Goal: Communication & Community: Answer question/provide support

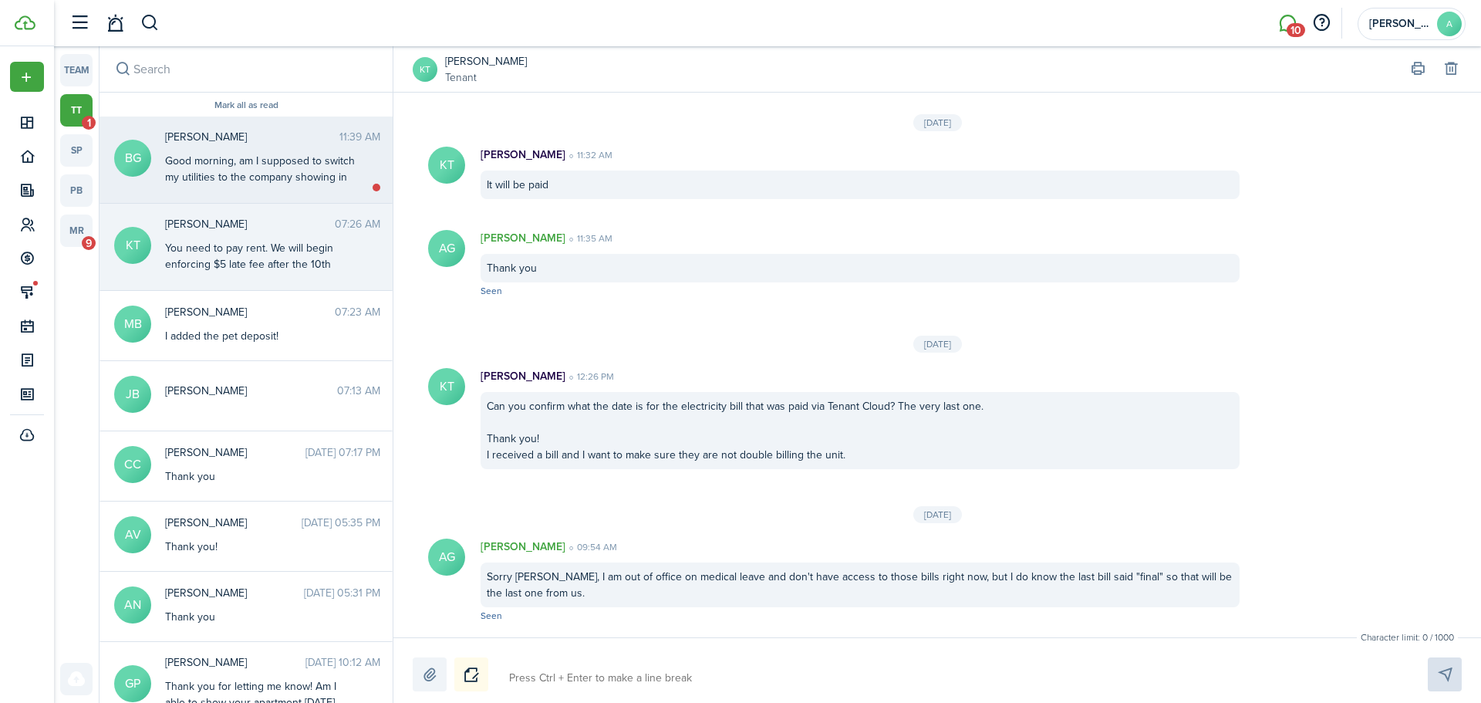
scroll to position [1972, 0]
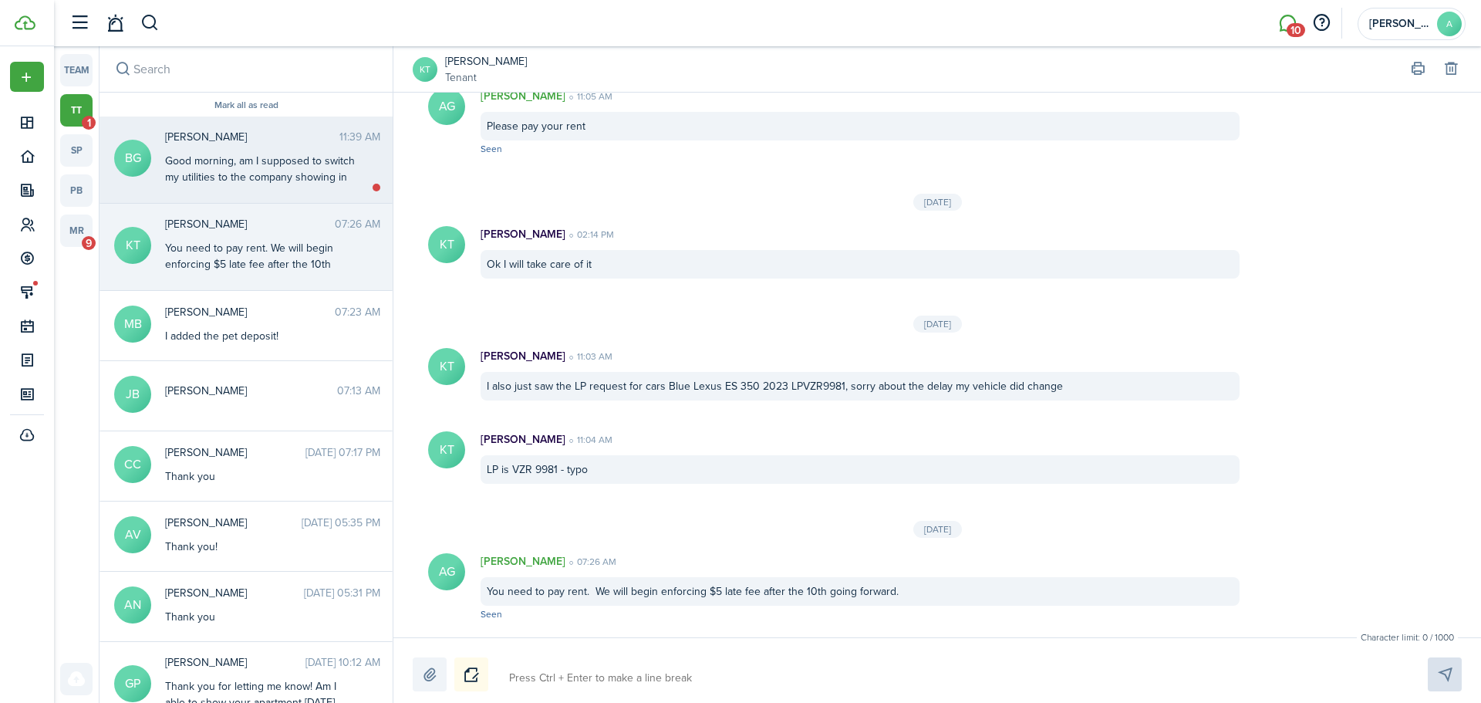
click at [292, 153] on div "Good morning, am I supposed to switch my utilities to the company showing in th…" at bounding box center [261, 177] width 193 height 49
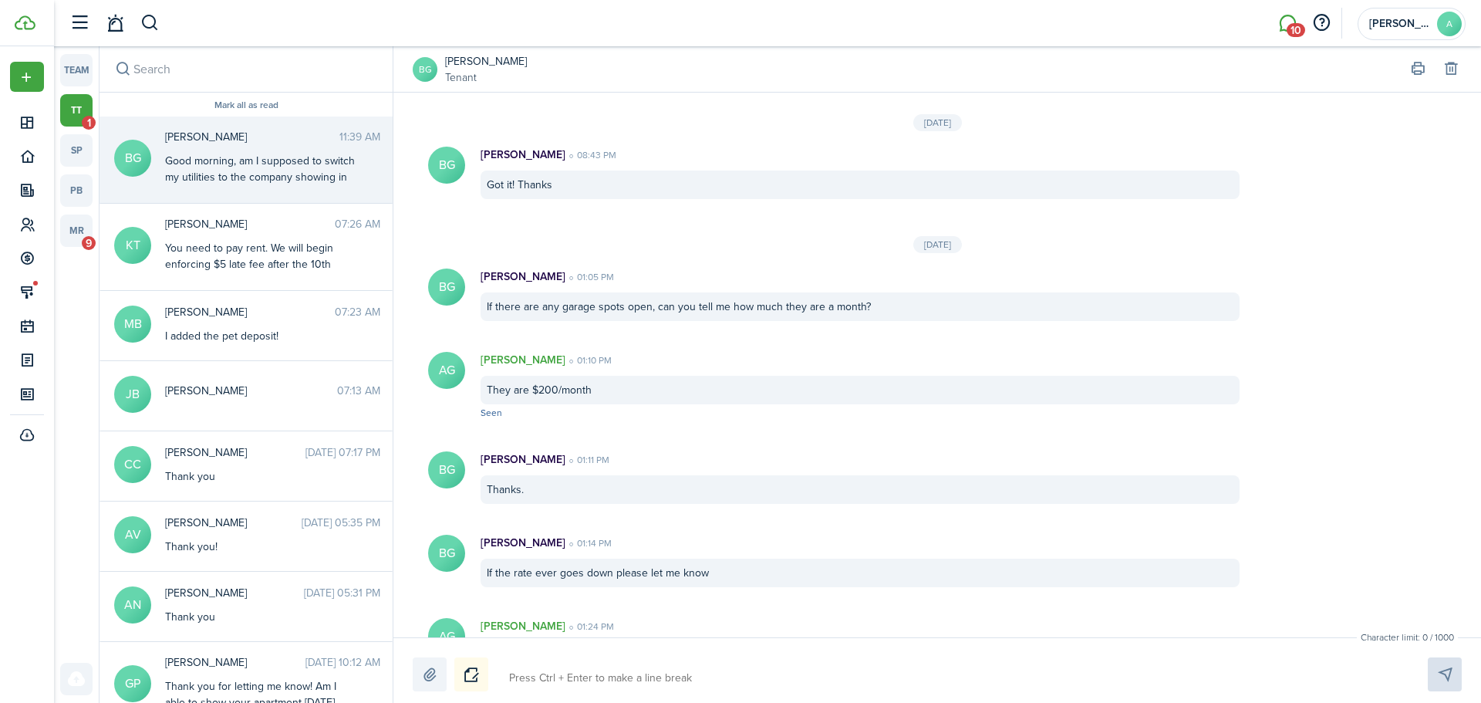
scroll to position [1692, 0]
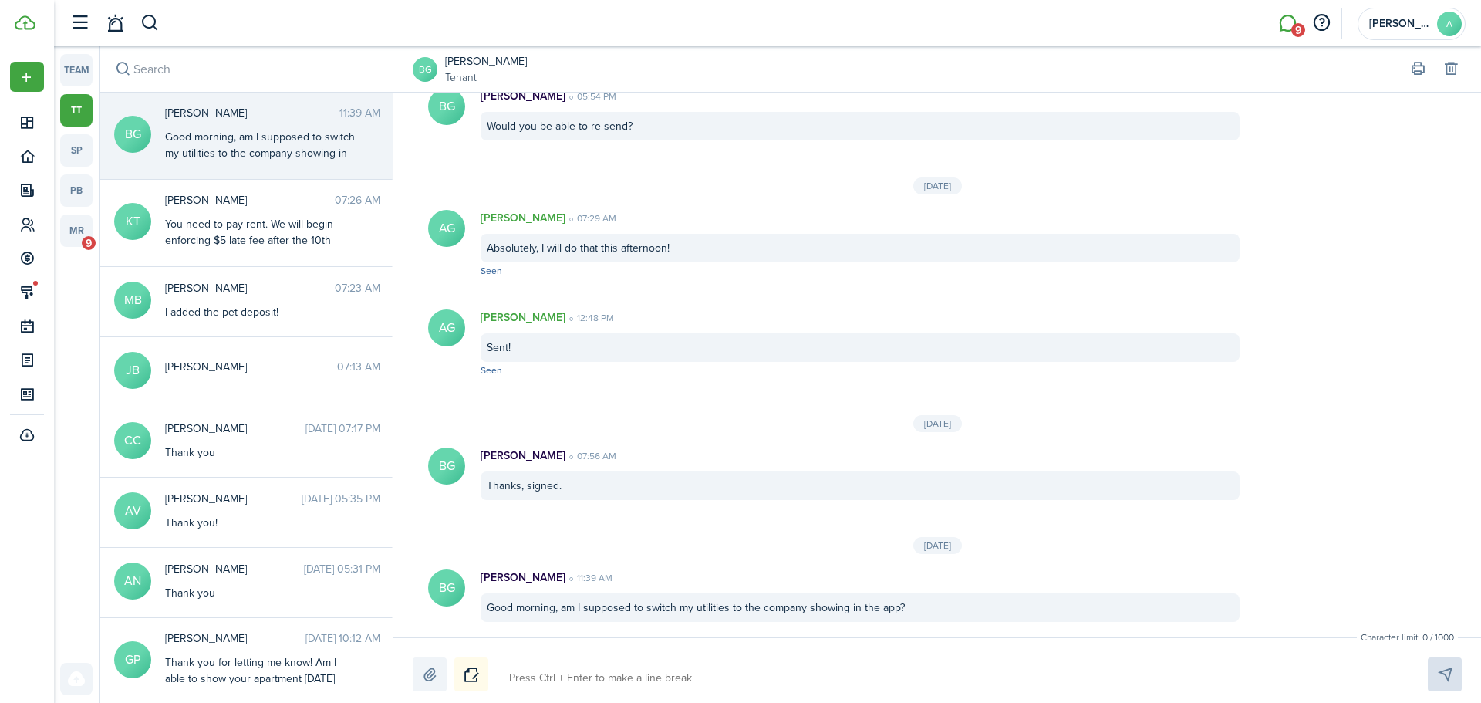
click at [549, 675] on textarea at bounding box center [950, 678] width 893 height 26
type textarea "N"
type textarea "No"
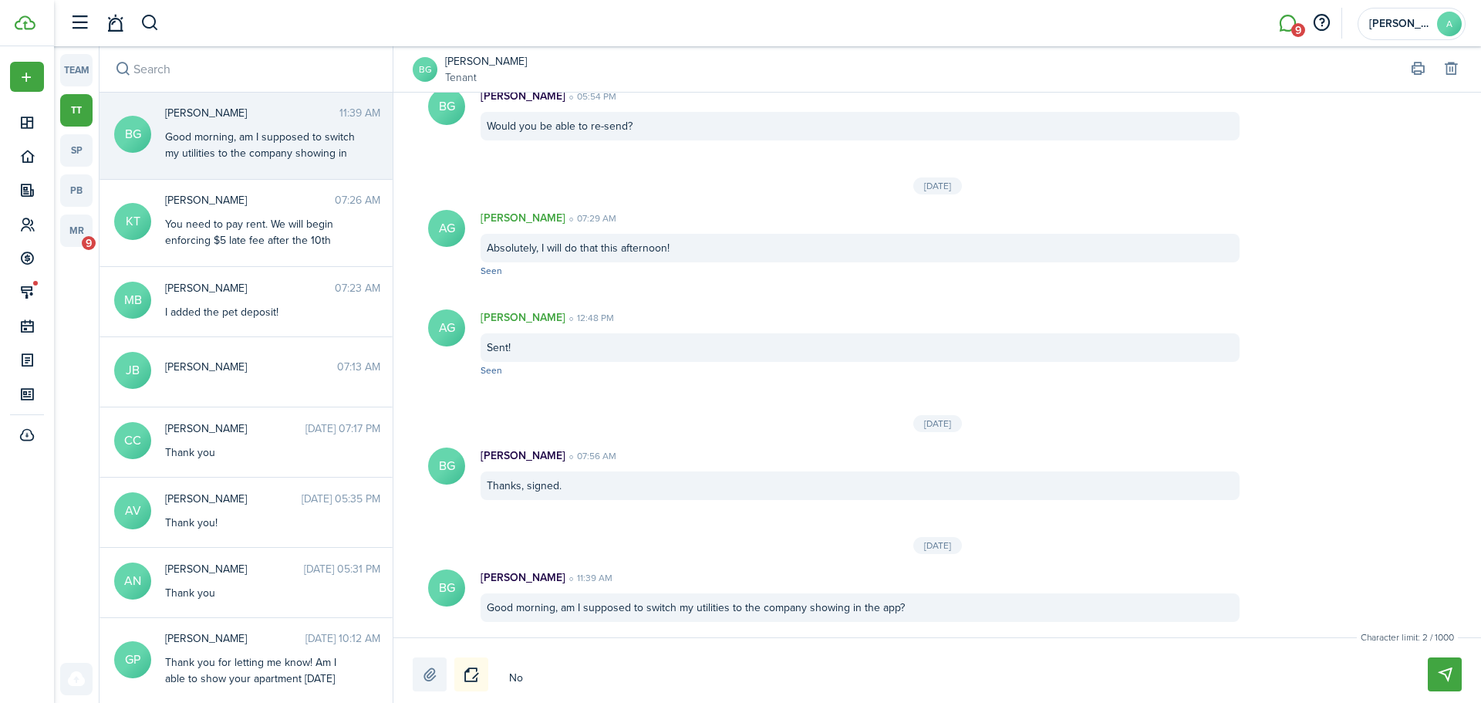
type textarea "No,"
type textarea "No, s"
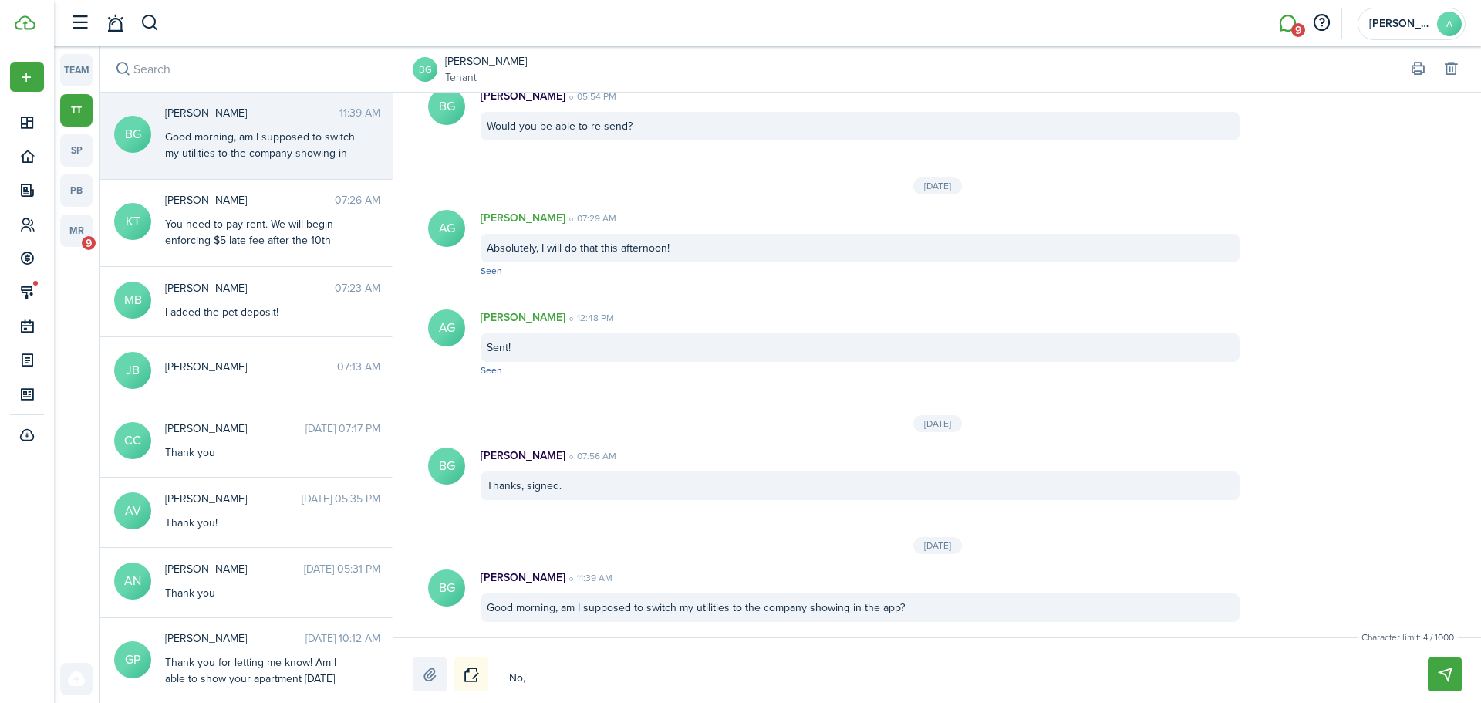
type textarea "No, s"
type textarea "No, so"
type textarea "No, sor"
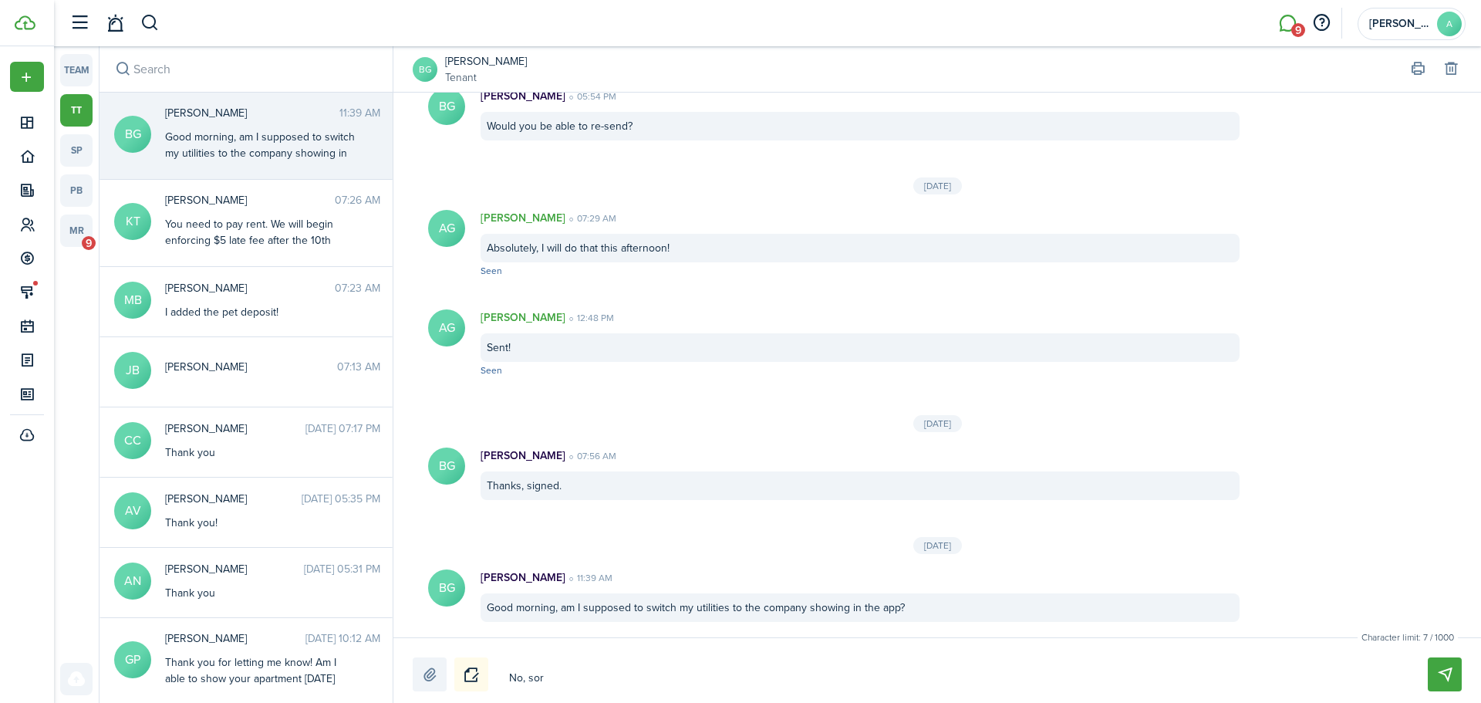
type textarea "No, sorr"
type textarea "No, sorry"
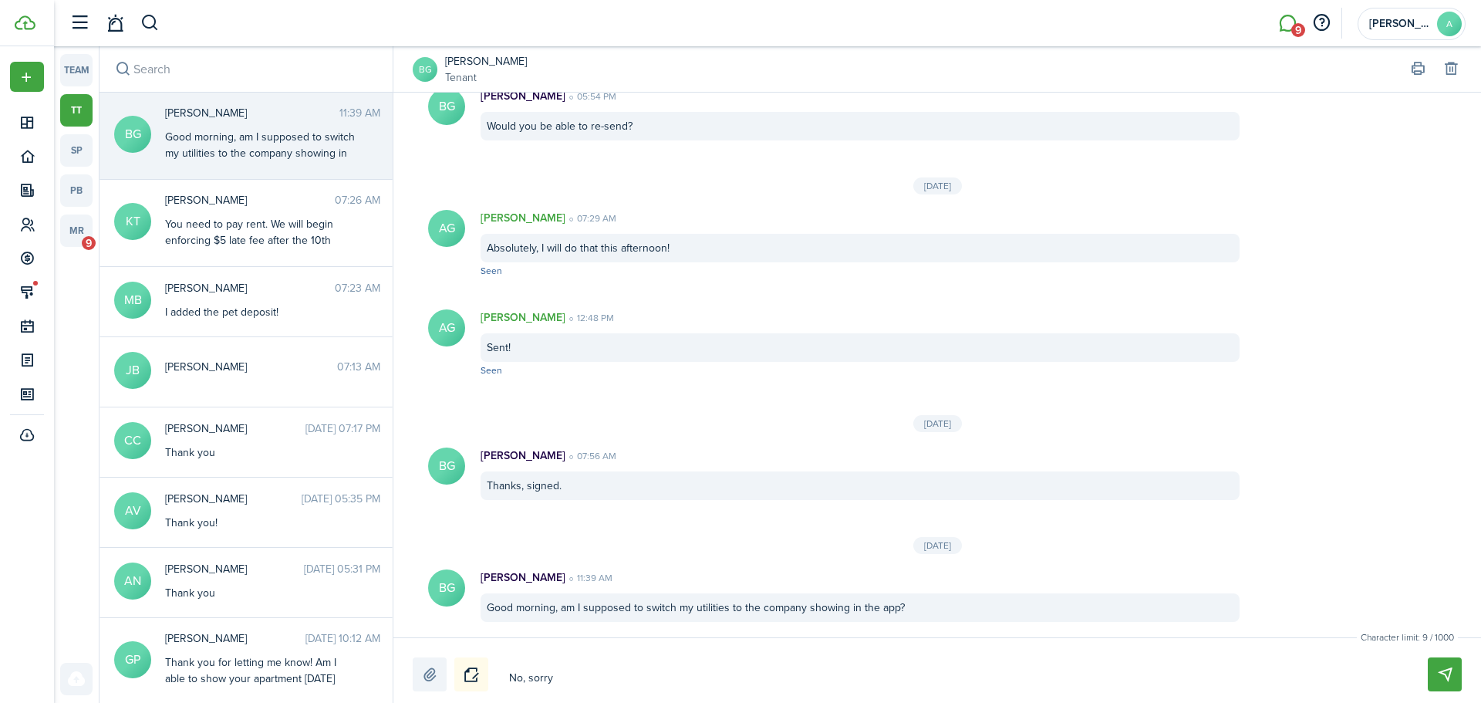
type textarea "No, sorry"
type textarea "No, sorry a"
type textarea "No, sorry ab"
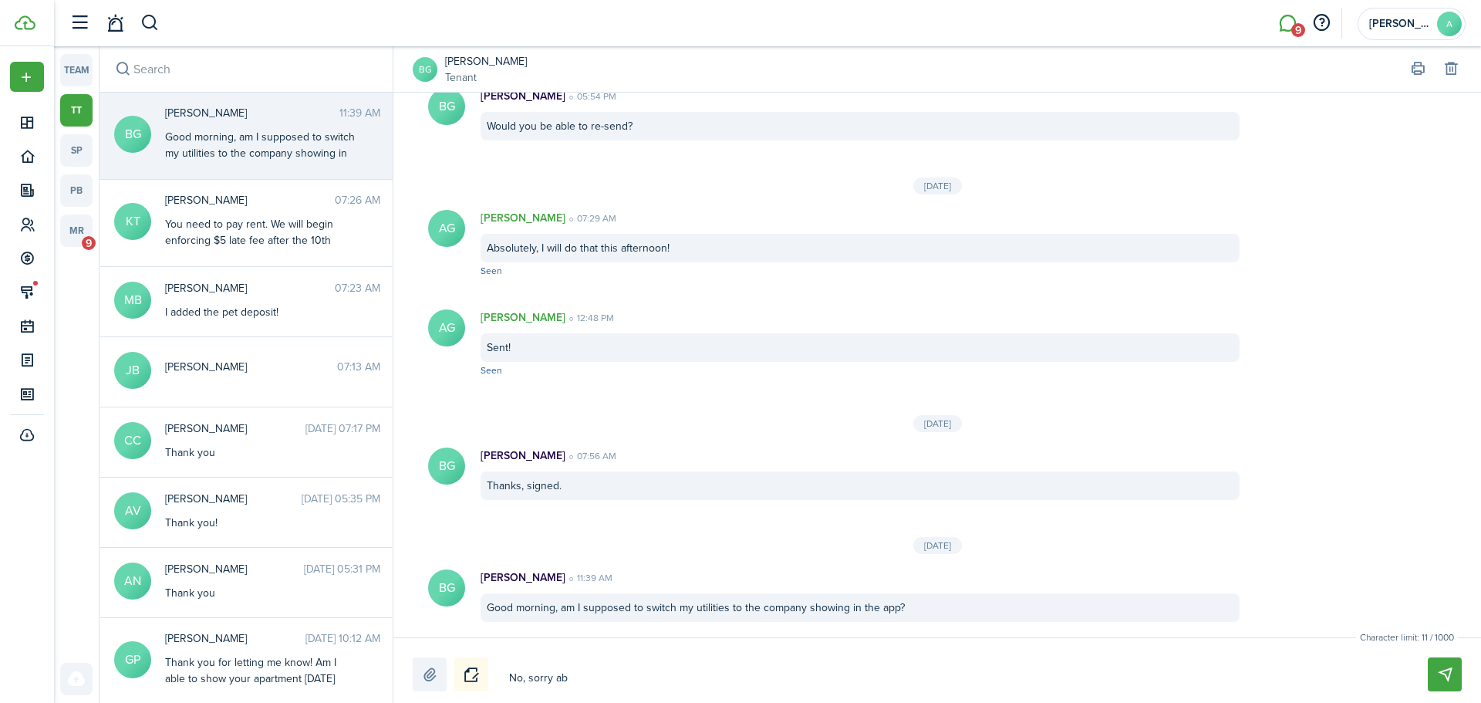
type textarea "No, sorry abo"
type textarea "No, sorry abou"
type textarea "No, sorry about"
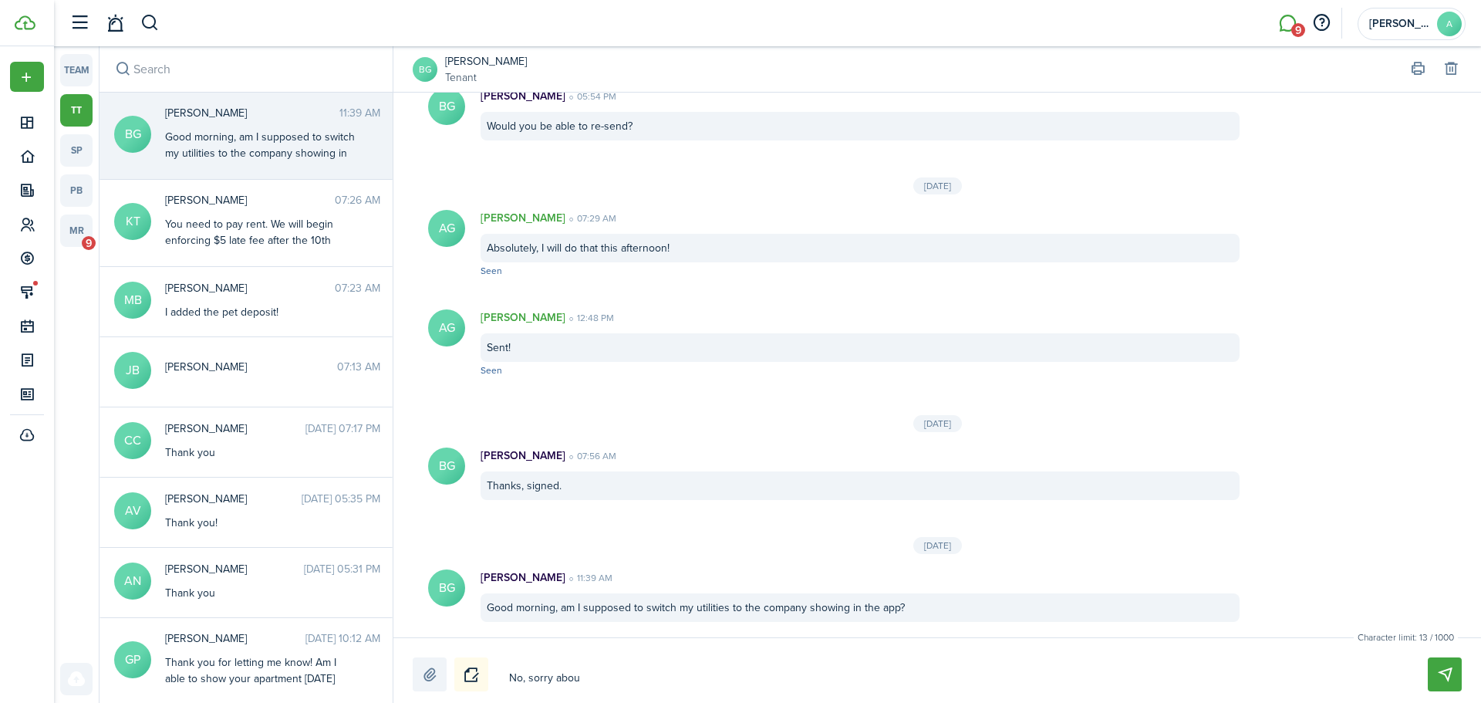
type textarea "No, sorry about"
type textarea "No, sorry about t"
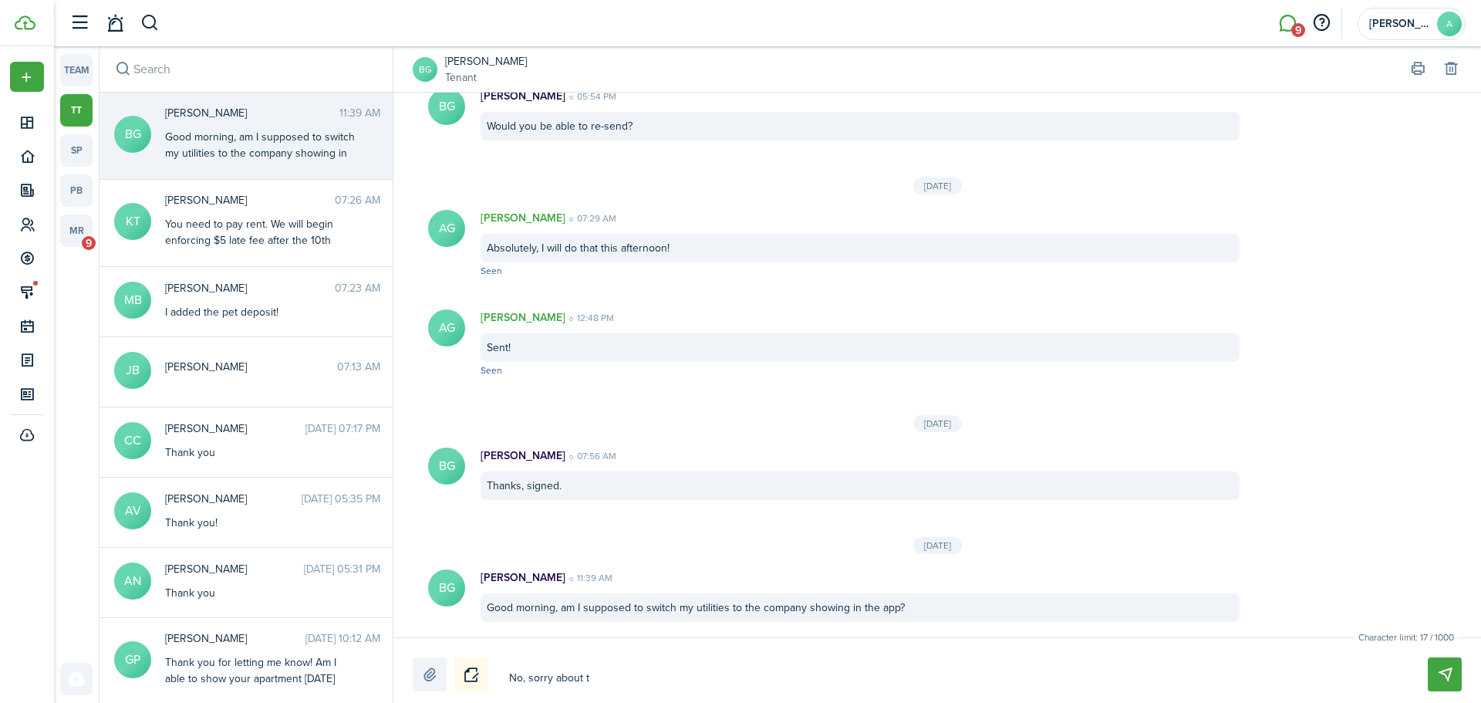
type textarea "No, sorry about th"
type textarea "No, sorry about tha"
type textarea "No, sorry about that"
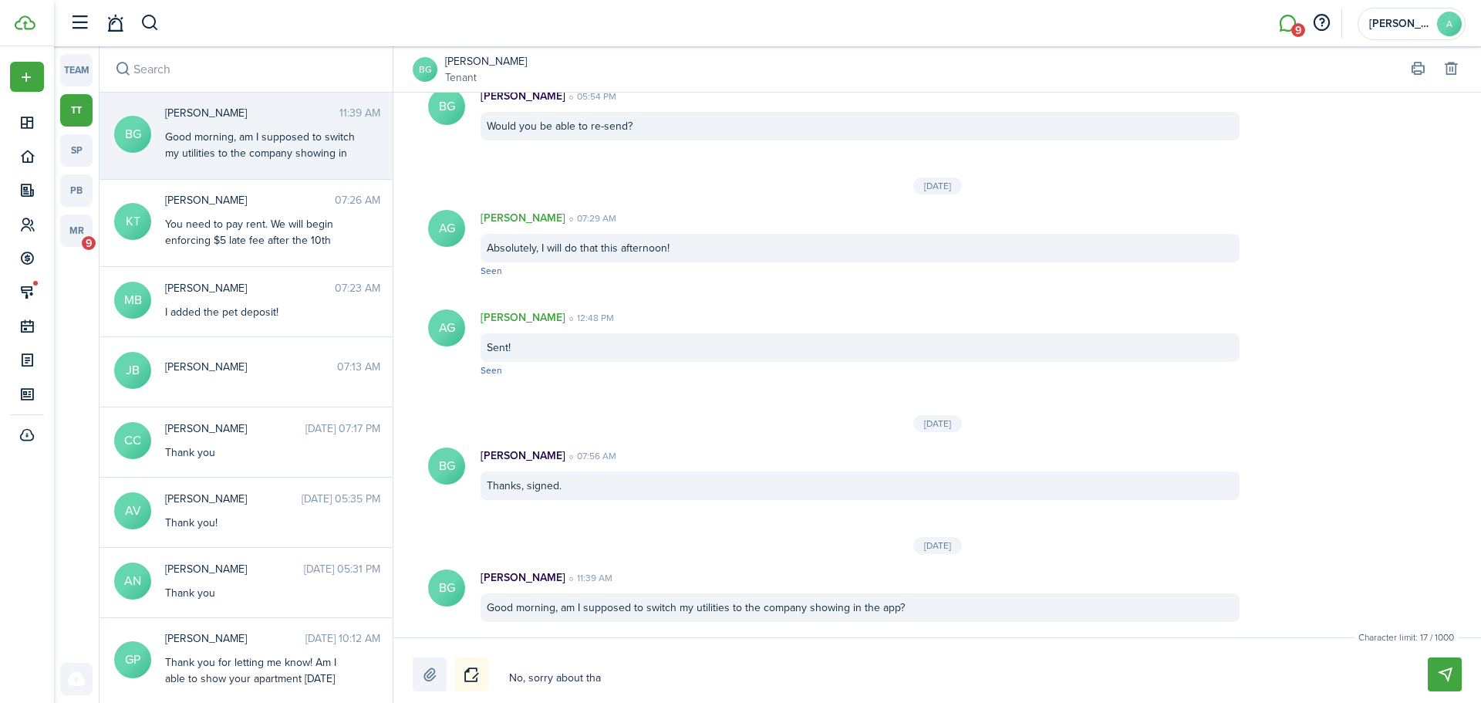
type textarea "No, sorry about that"
type textarea "No, sorry about that."
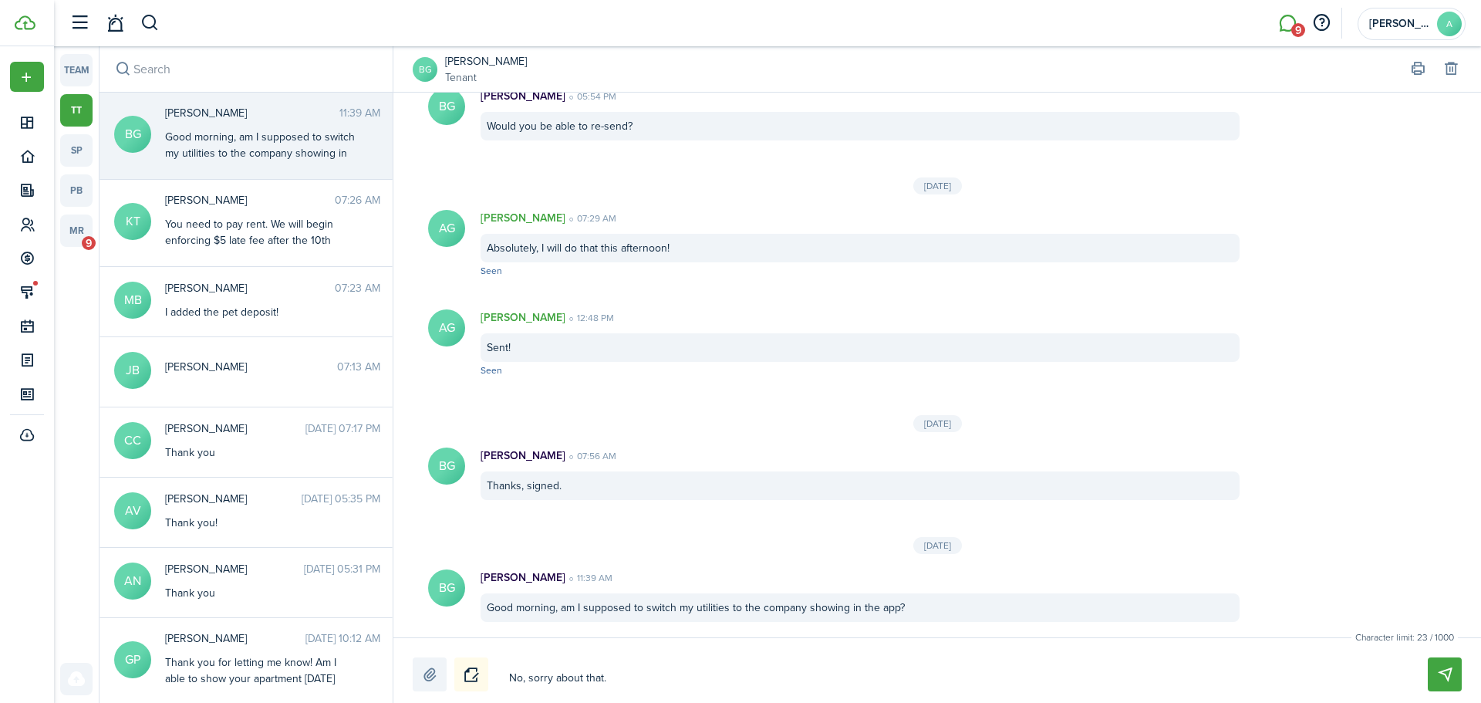
type textarea "No, sorry about that."
type textarea "No, sorry about that. T"
type textarea "No, sorry about that. Te"
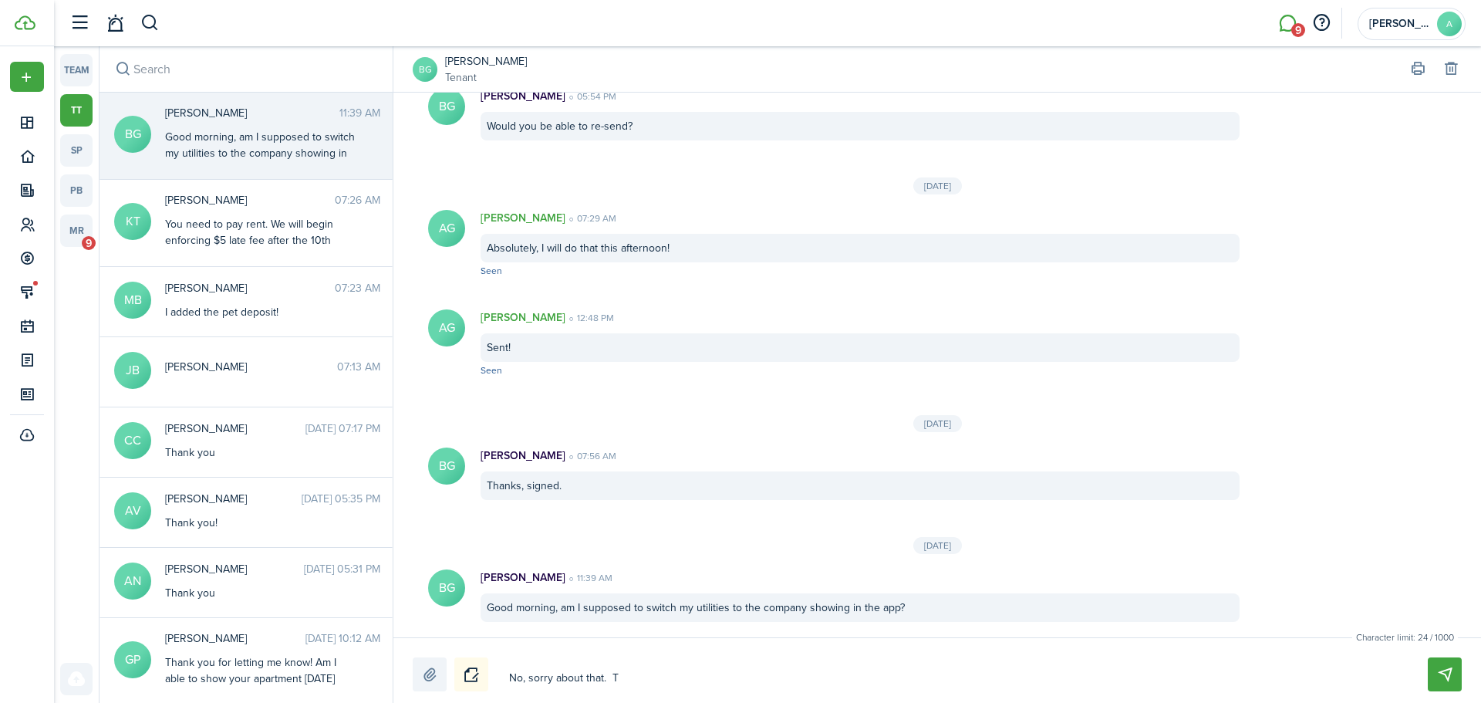
type textarea "No, sorry about that. Te"
type textarea "No, sorry about that. Ten"
type textarea "No, sorry about that. [PERSON_NAME]"
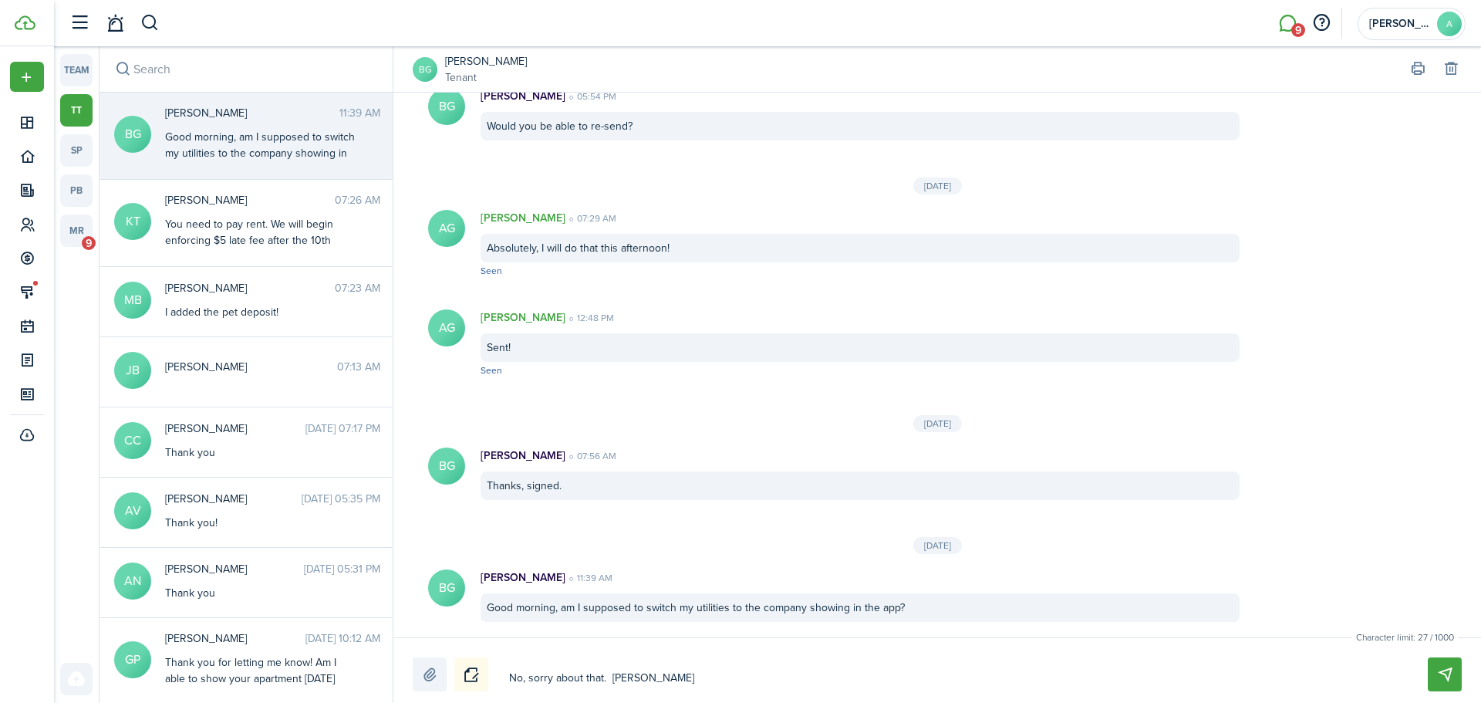
type textarea "No, sorry about that. [GEOGRAPHIC_DATA]"
type textarea "No, sorry about that. Tenant"
type textarea "No, sorry about that. TenantC"
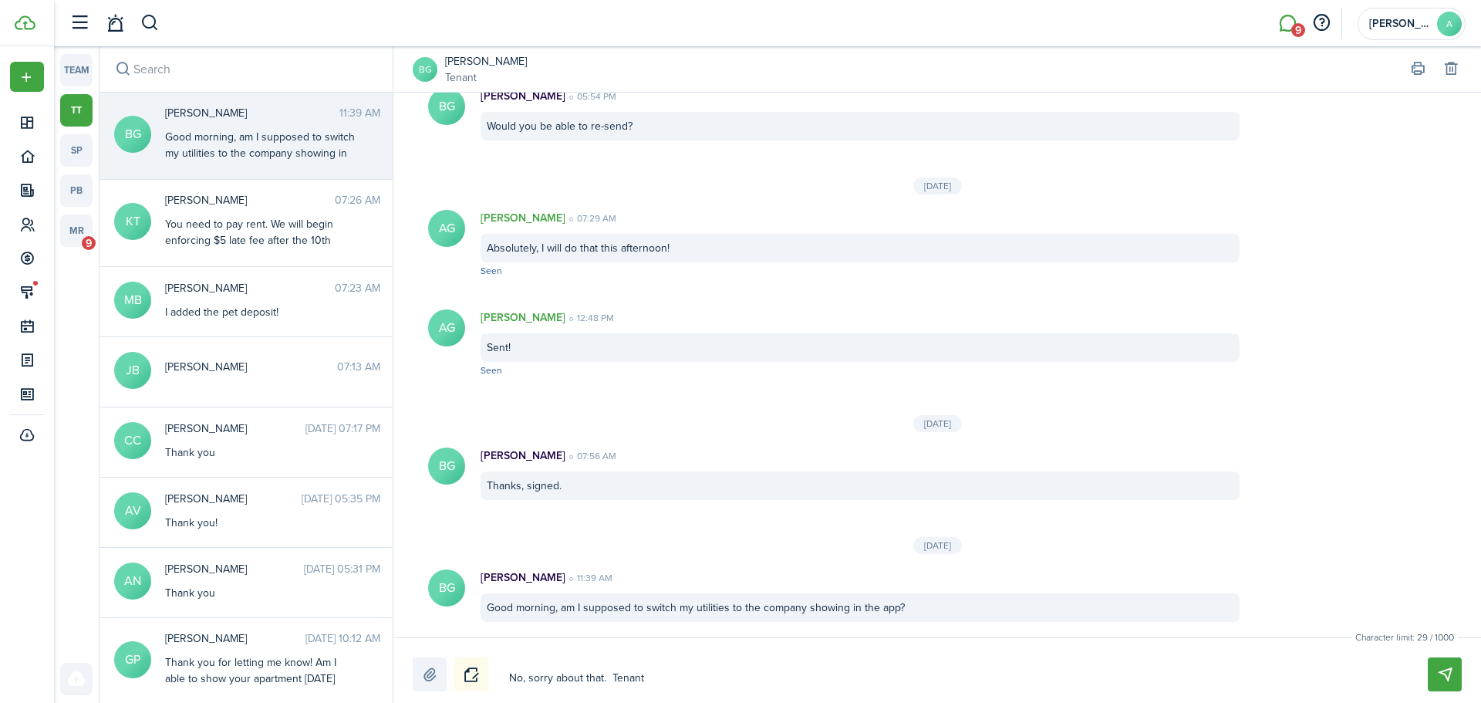
type textarea "No, sorry about that. TenantC"
type textarea "No, sorry about that. TenantCl"
type textarea "No, sorry about that. TenantClo"
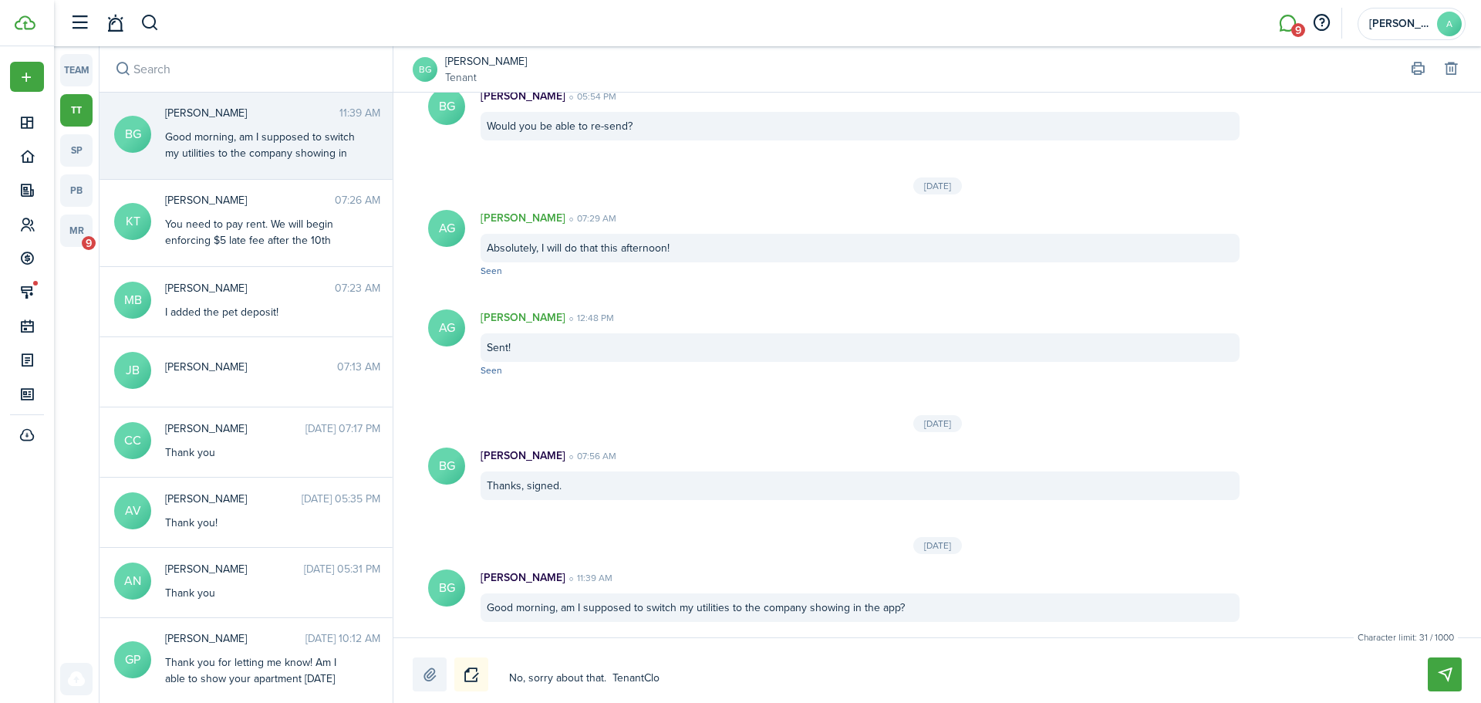
type textarea "No, sorry about that. TenantClou"
type textarea "No, sorry about that. TenantCloud"
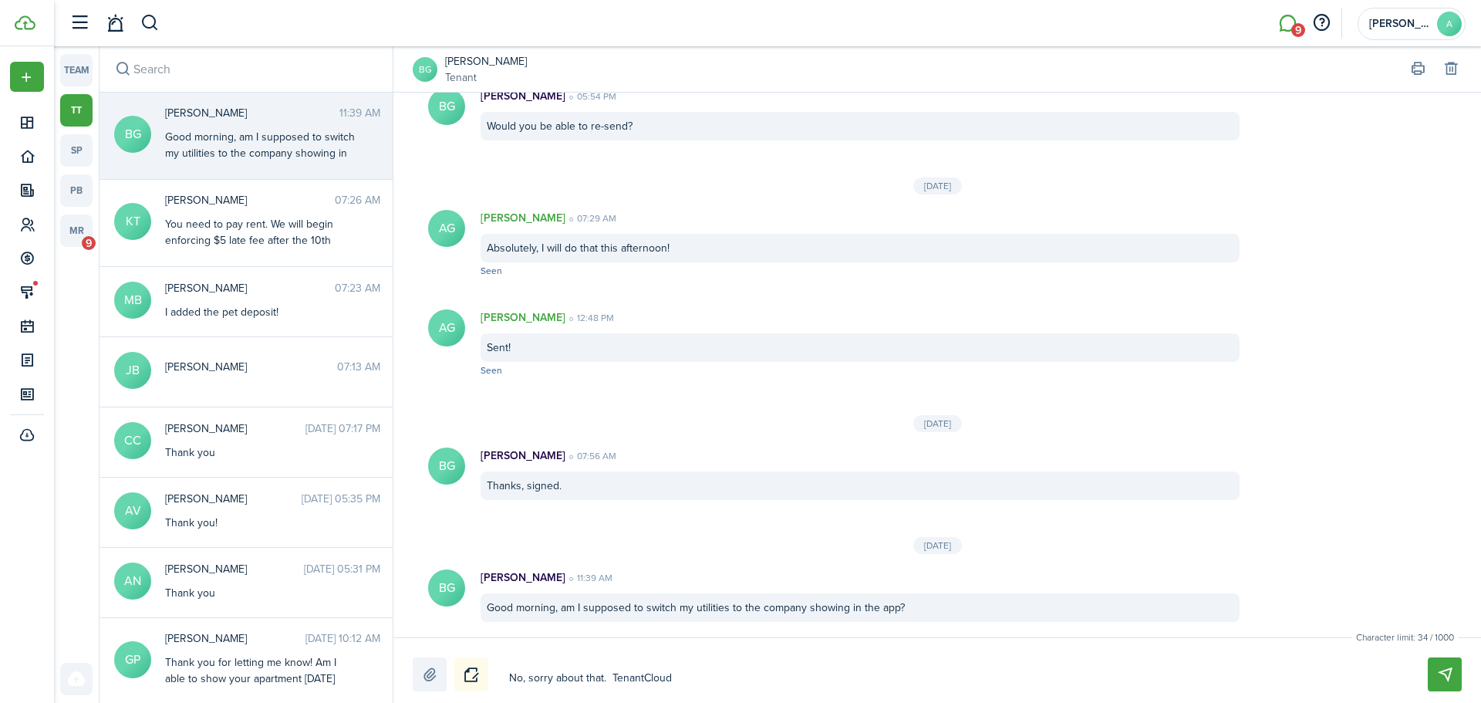
type textarea "No, sorry about that. TenantCloud"
type textarea "No, sorry about that. TenantCloud c"
type textarea "No, sorry about that. TenantCloud ch"
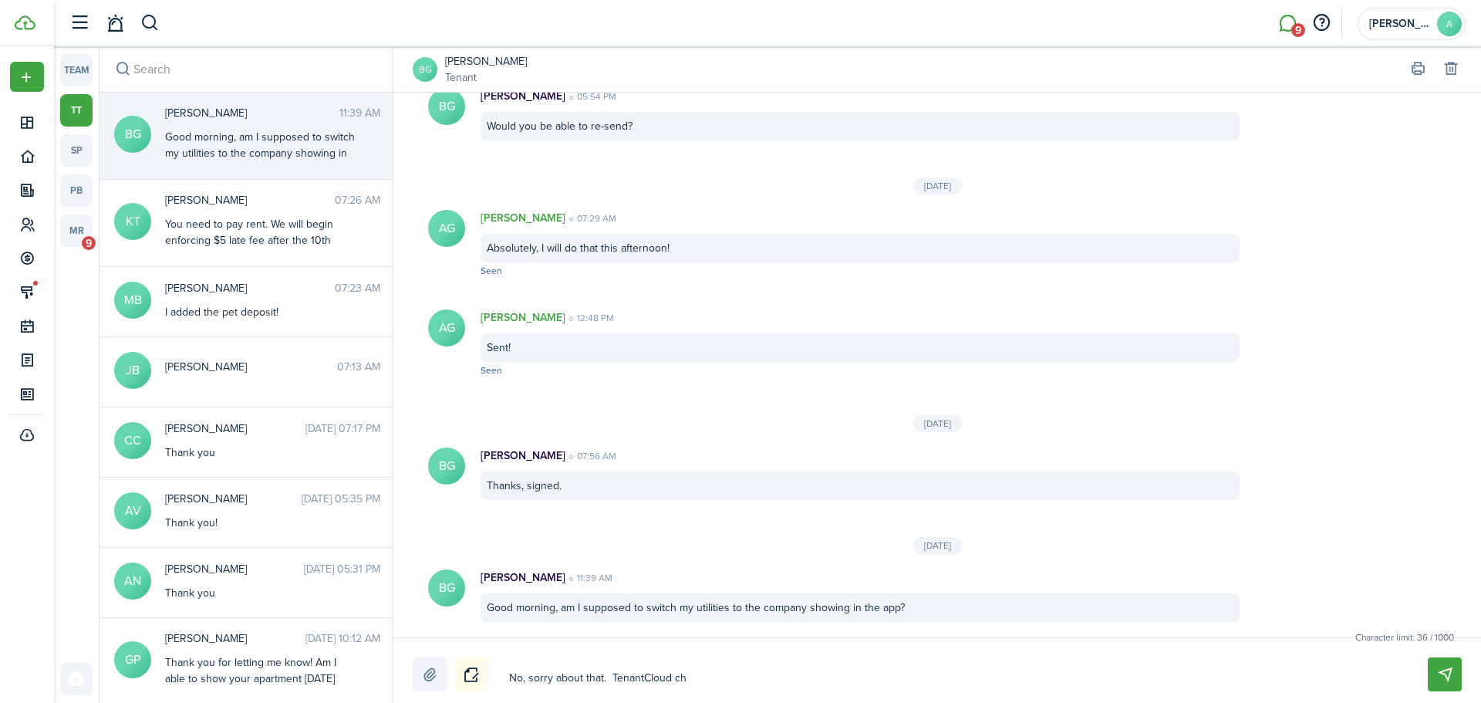
type textarea "No, sorry about that. TenantCloud cha"
type textarea "No, sorry about that. TenantCloud chan"
type textarea "No, sorry about that. [PERSON_NAME]"
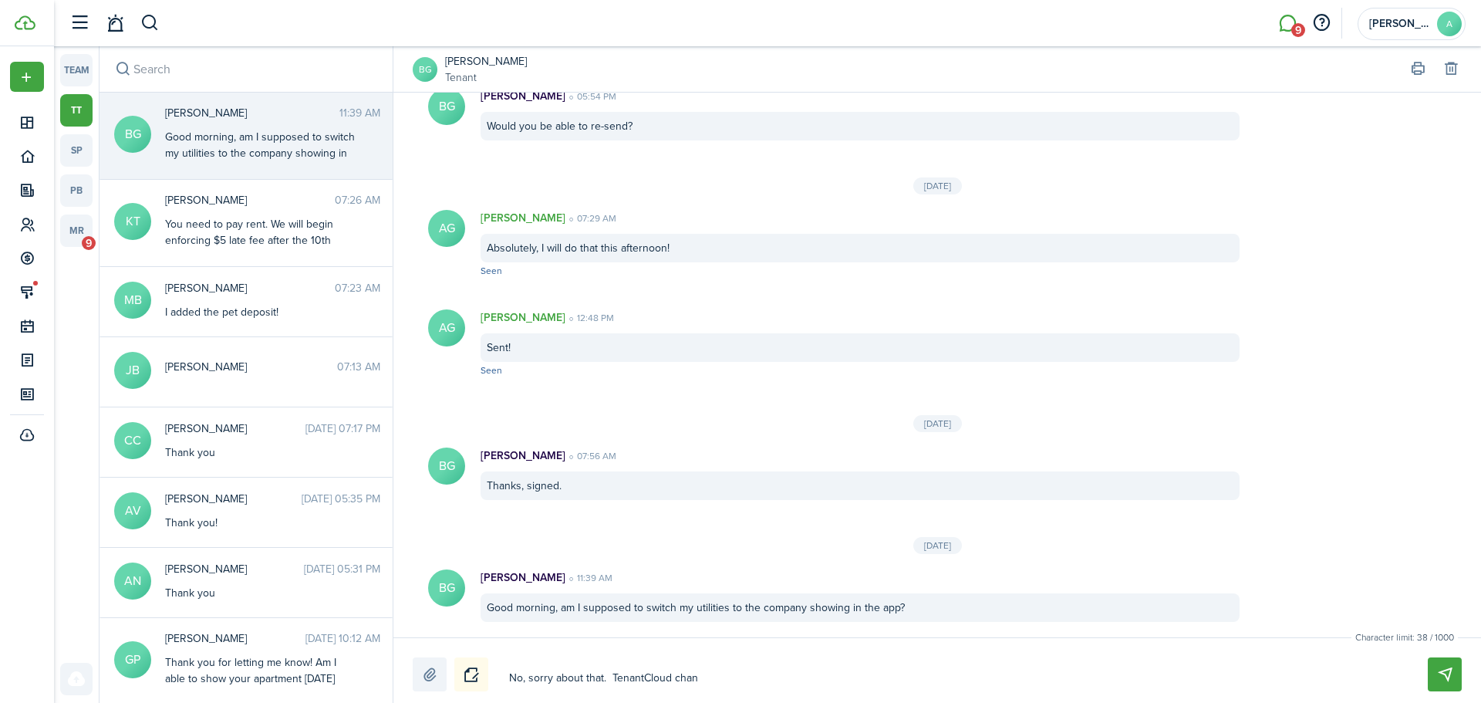
type textarea "No, sorry about that. [PERSON_NAME]"
type textarea "No, sorry about that. TenantCloud change"
type textarea "No, sorry about that. TenantCloud changed"
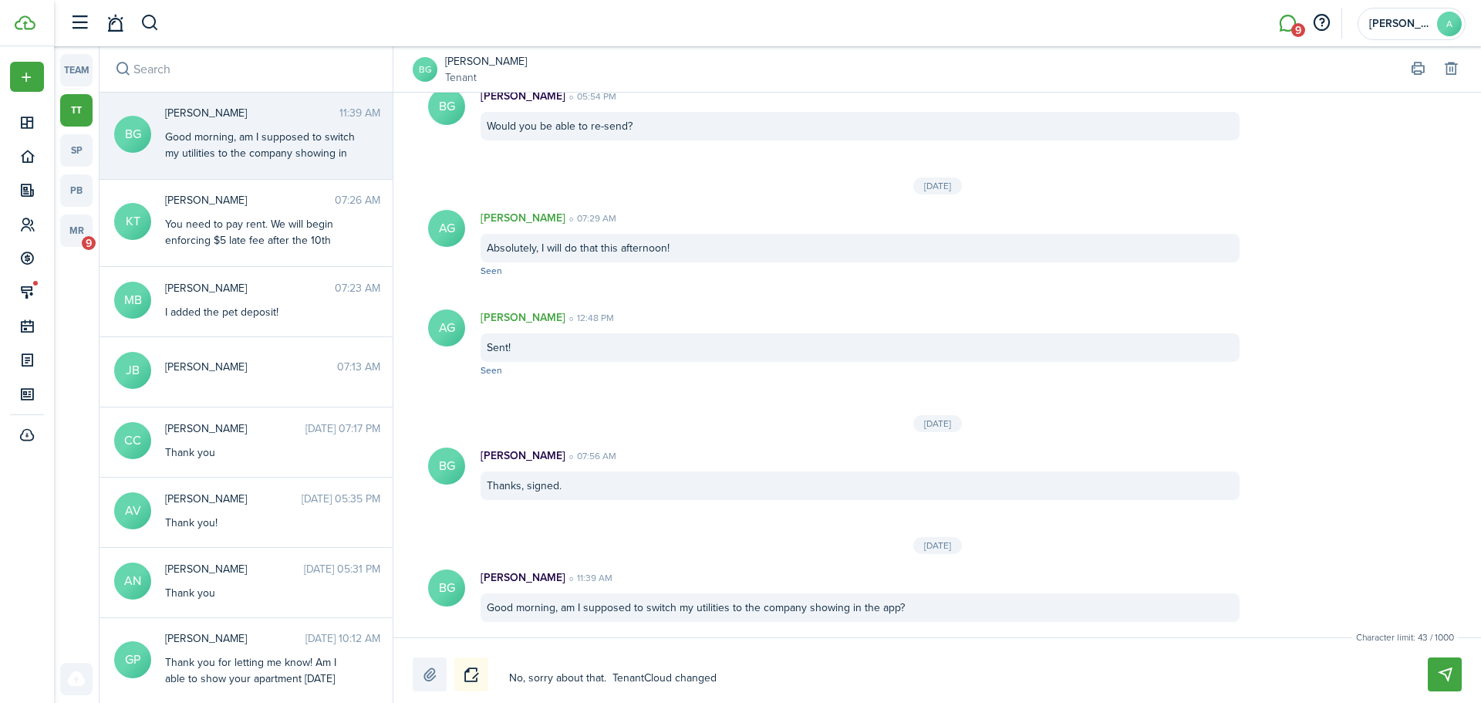
type textarea "No, sorry about that. TenantCloud changed"
type textarea "No, sorry about that. TenantCloud changed t"
type textarea "No, sorry about that. TenantCloud changed th"
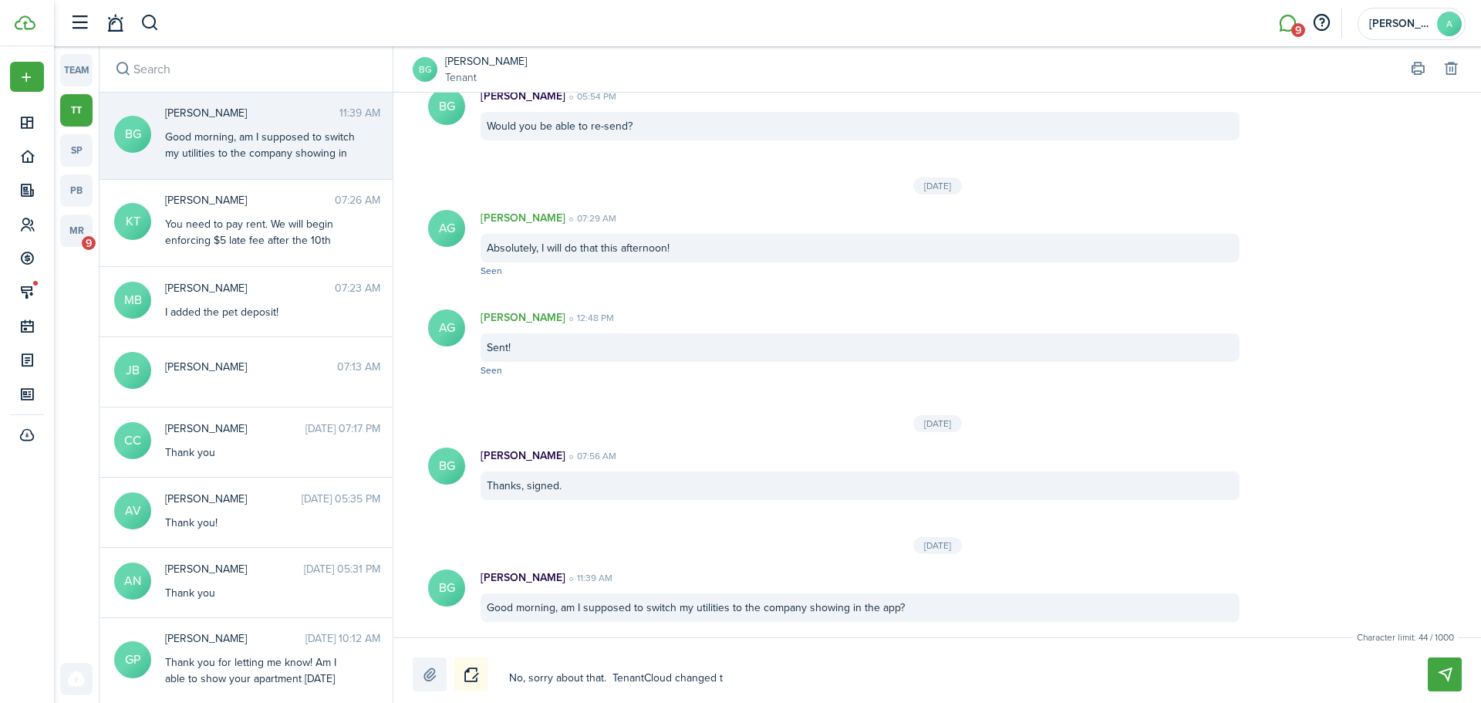
type textarea "No, sorry about that. TenantCloud changed th"
type textarea "No, sorry about that. TenantCloud changed the"
type textarea "No, sorry about that. TenantCloud changed ther"
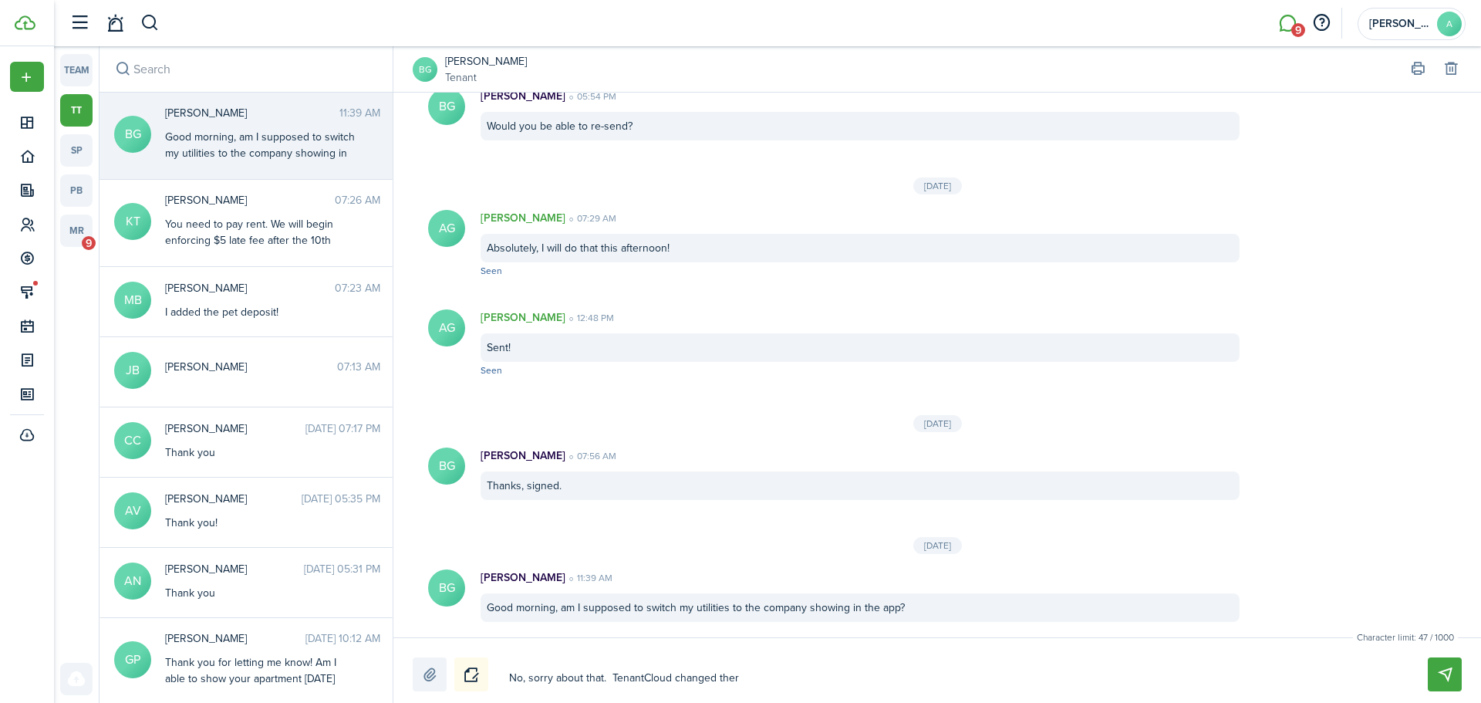
type textarea "No, sorry about that. TenantCloud changed there"
type textarea "No, sorry about that. TenantCloud changed there i"
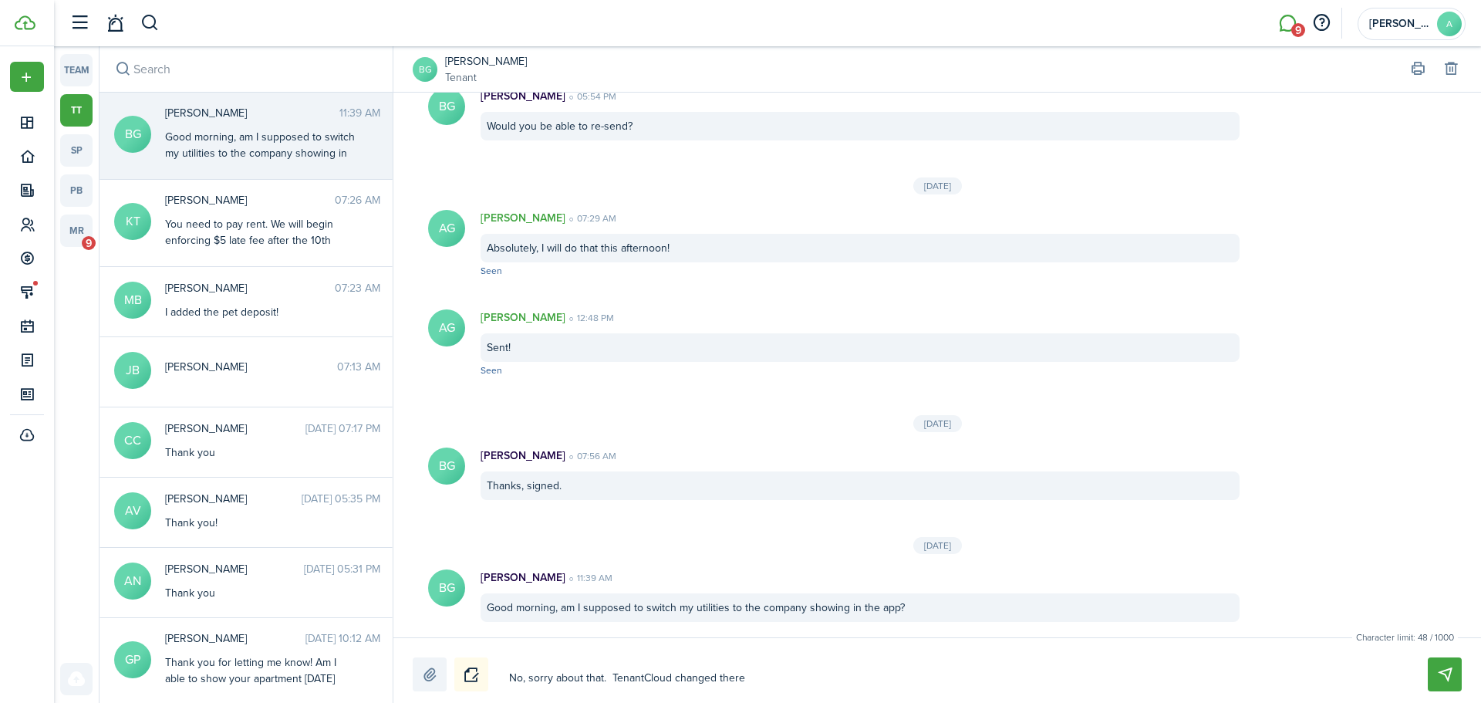
type textarea "No, sorry about that. TenantCloud changed there i"
type textarea "No, sorry about that. TenantCloud changed there in"
type textarea "No, sorry about that. TenantCloud changed there int"
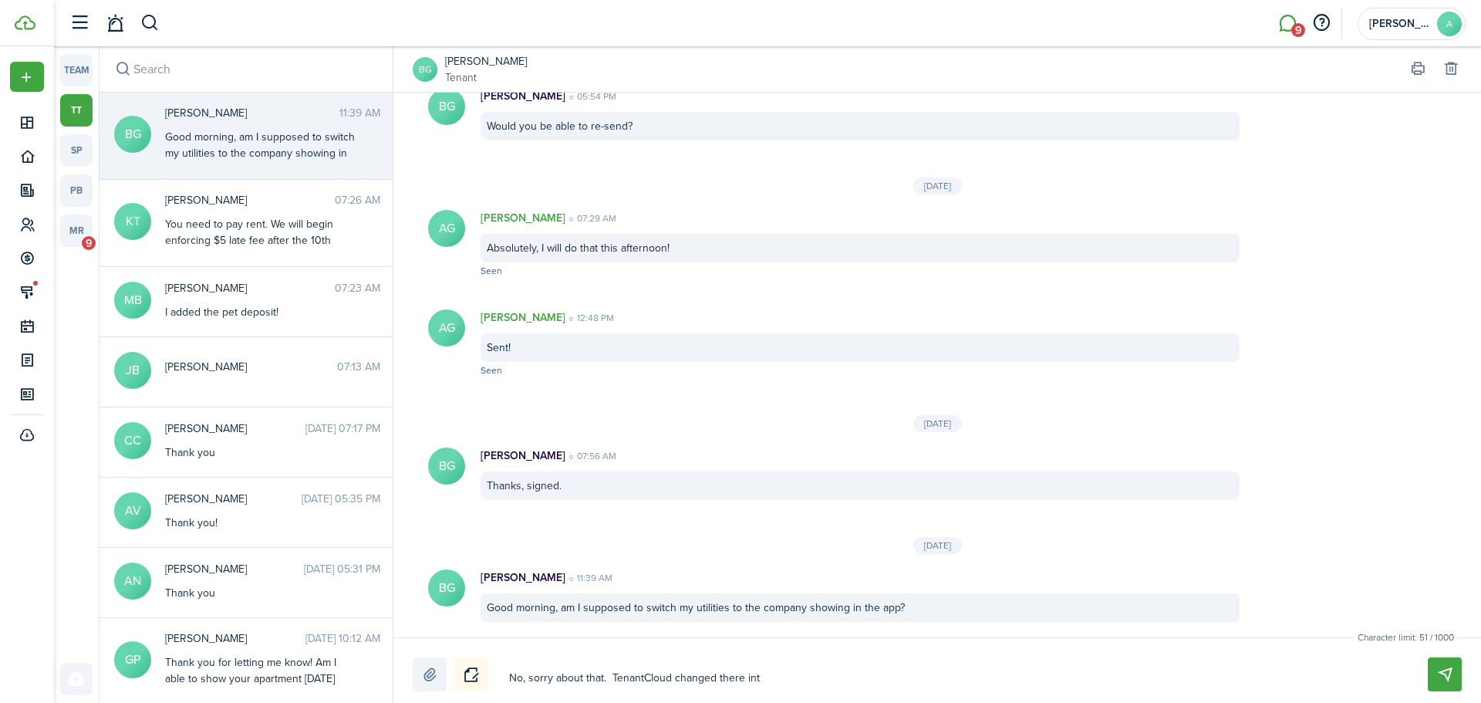
type textarea "No, sorry about that. TenantCloud changed there inte"
type textarea "No, sorry about that. TenantCloud changed there inter"
type textarea "No, sorry about that. TenantCloud changed there interf"
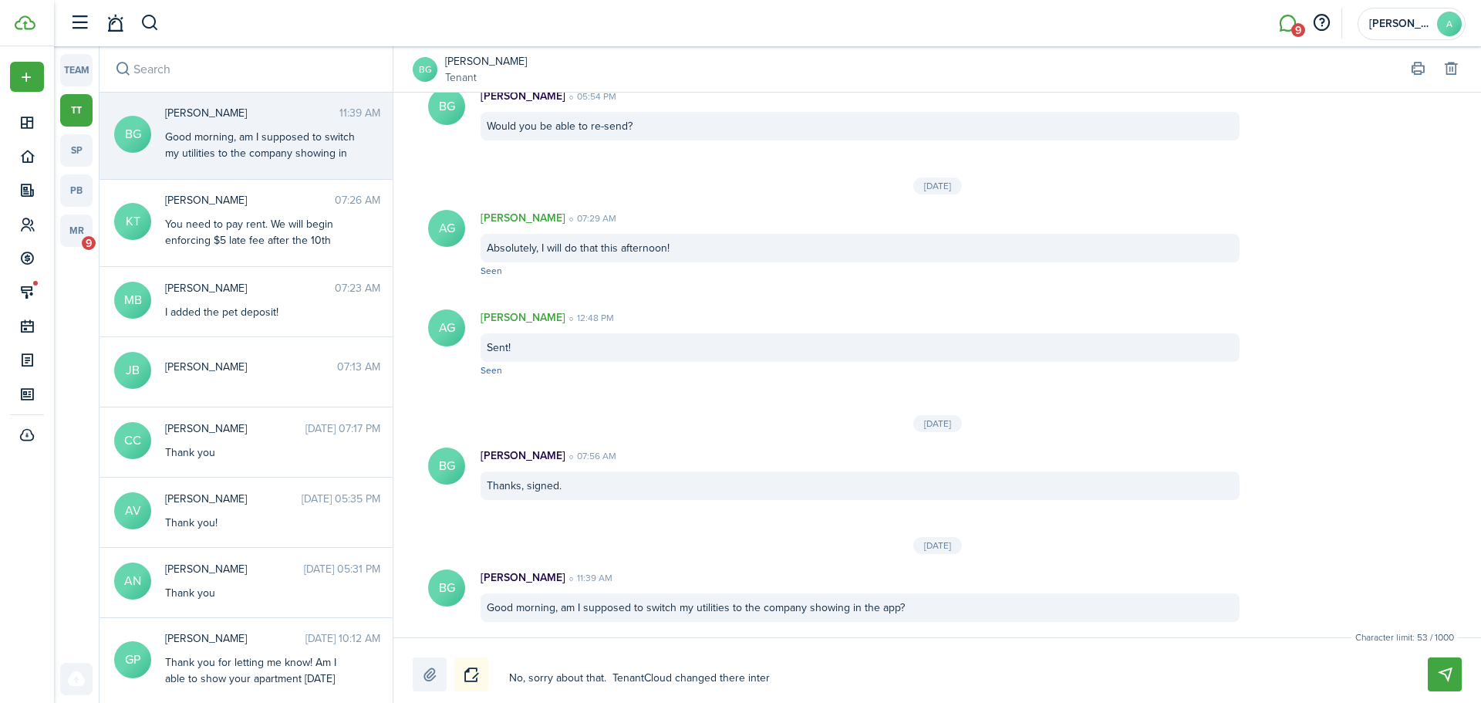
type textarea "No, sorry about that. TenantCloud changed there interf"
type textarea "No, sorry about that. TenantCloud changed there interfa"
type textarea "No, sorry about that. TenantCloud changed there interfac"
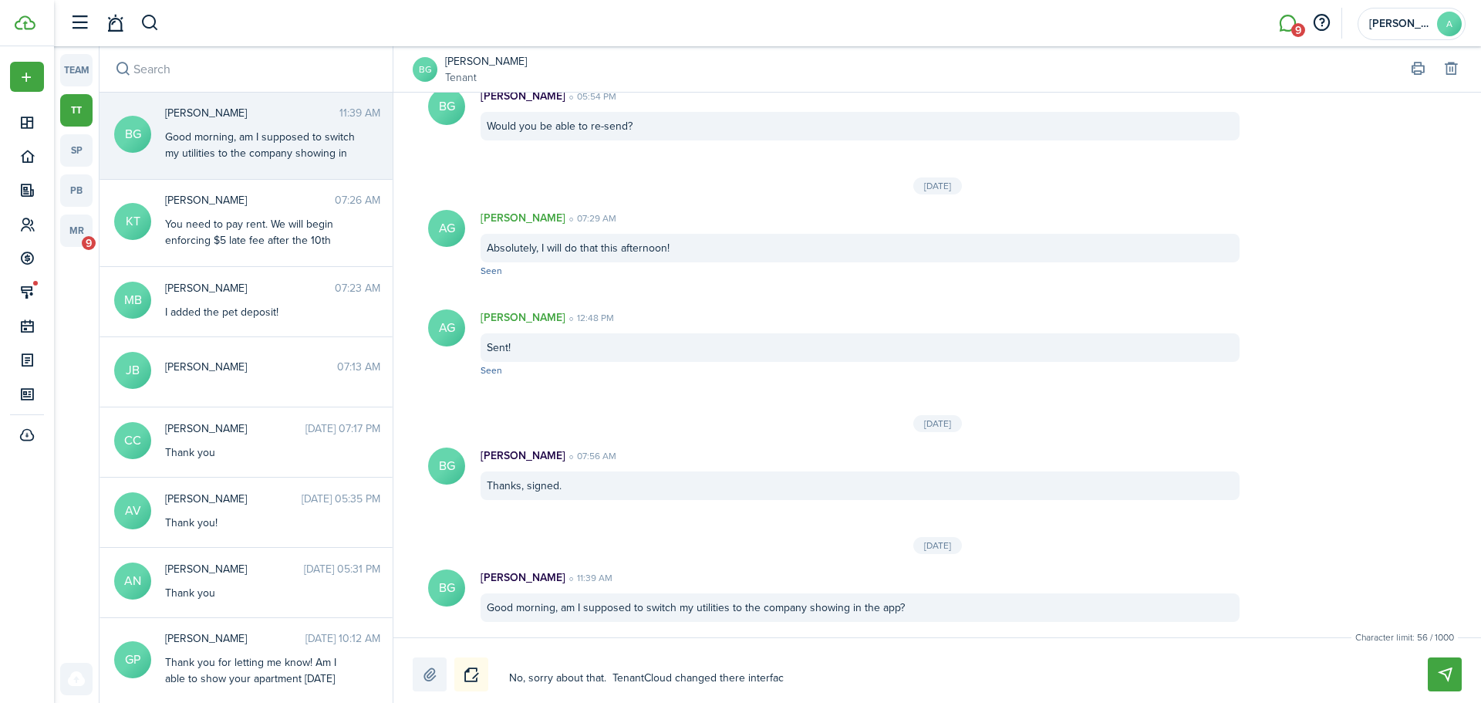
type textarea "No, sorry about that. TenantCloud changed there interface"
type textarea "No, sorry about that. TenantCloud changed there interface t"
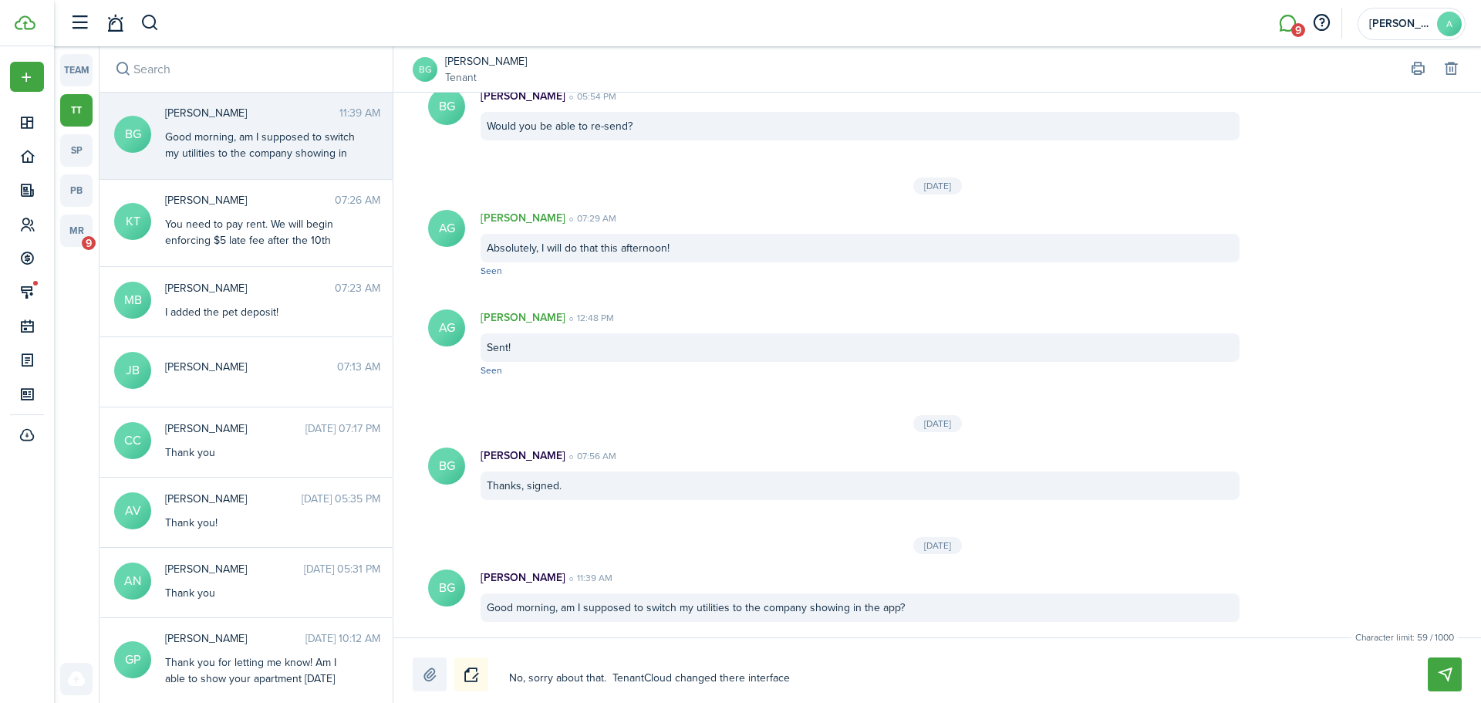
type textarea "No, sorry about that. TenantCloud changed there interface t"
type textarea "No, sorry about that. TenantCloud changed there interface to"
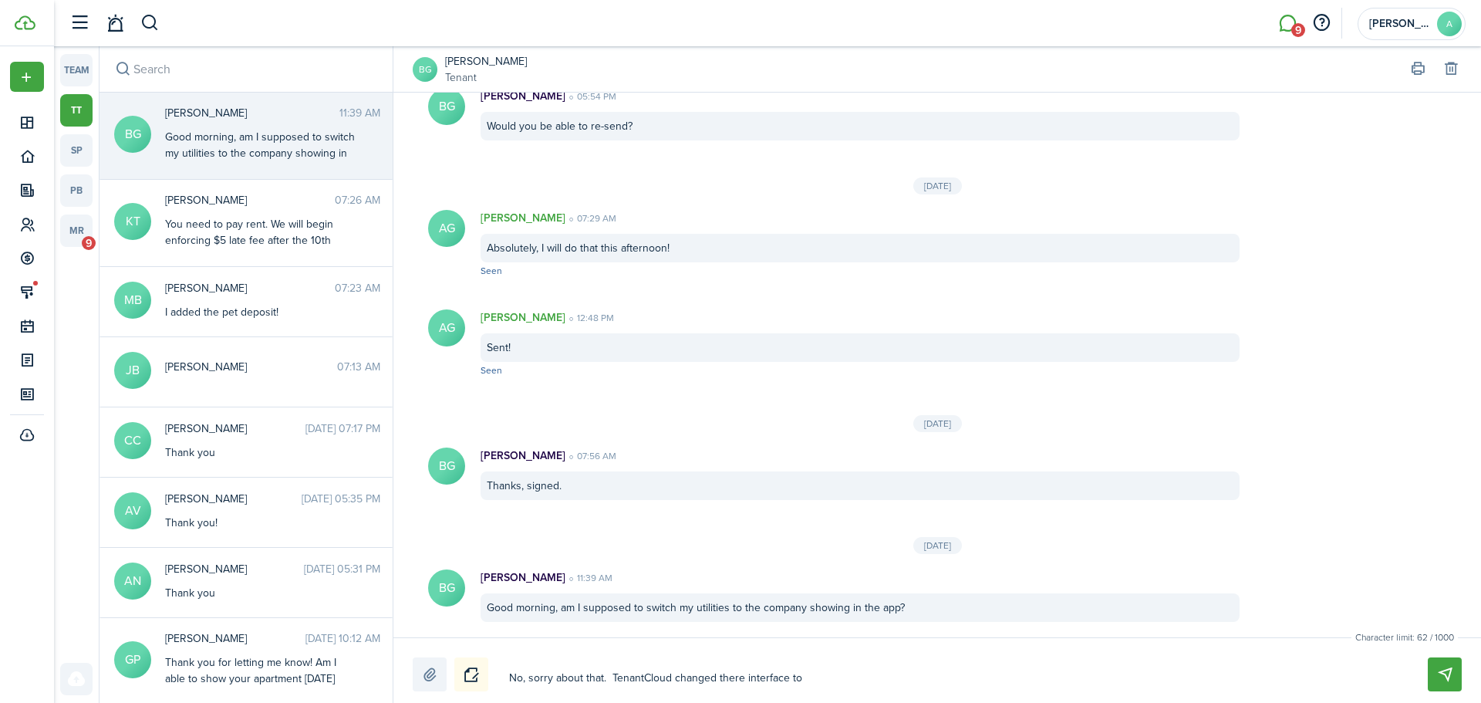
type textarea "No, sorry about that. TenantCloud changed there interface to o"
type textarea "No, sorry about that. TenantCloud changed there interface to of"
type textarea "No, sorry about that. TenantCloud changed there interface to off"
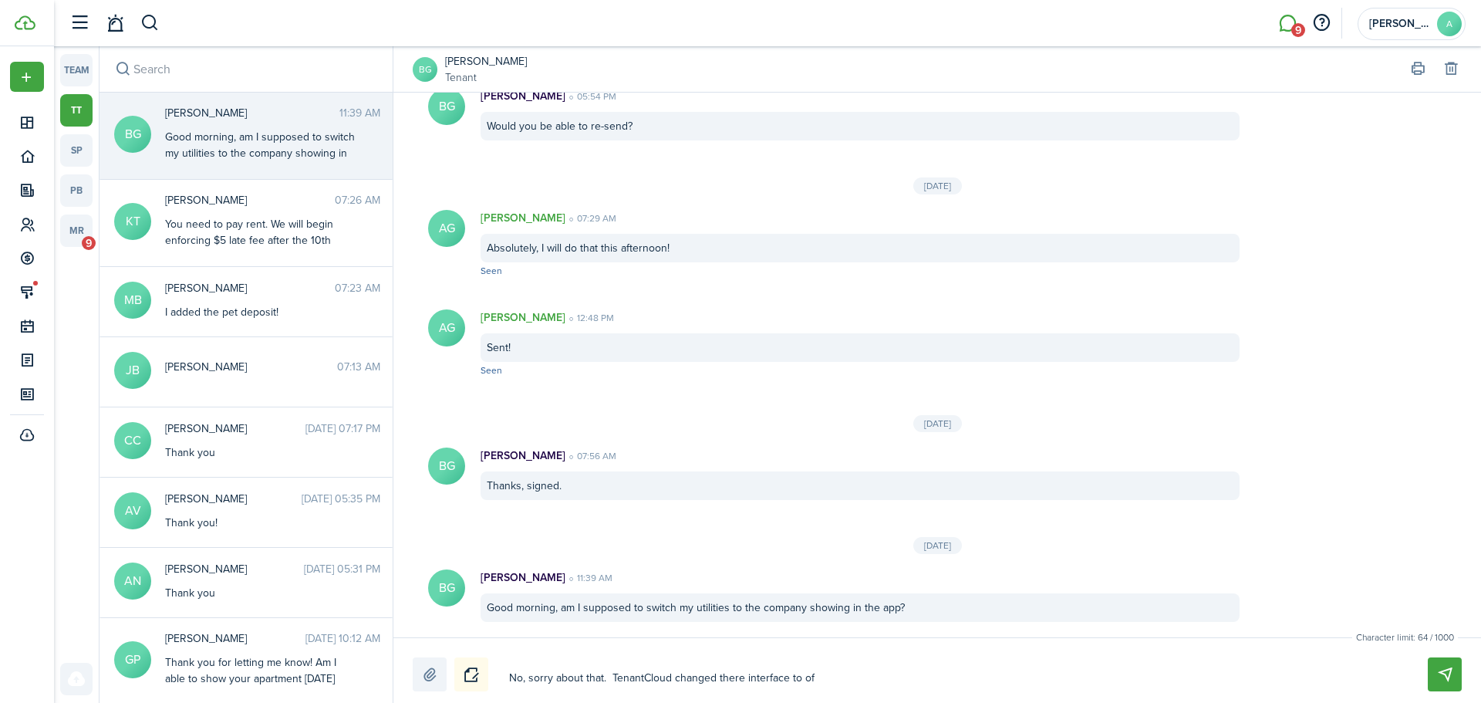
type textarea "No, sorry about that. TenantCloud changed there interface to off"
type textarea "No, sorry about that. TenantCloud changed there interface to offe"
type textarea "No, sorry about that. TenantCloud changed there interface to offer"
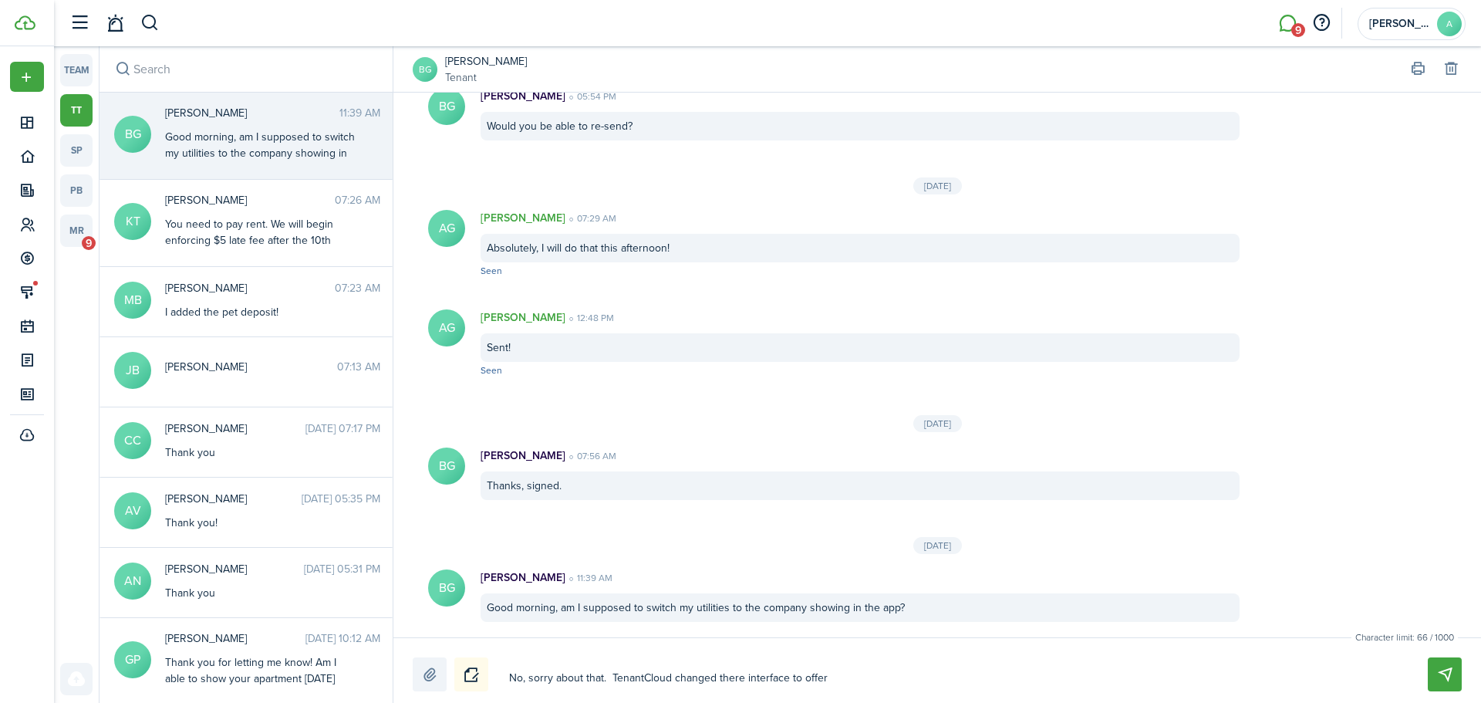
type textarea "No, sorry about that. TenantCloud changed there interface to offer"
type textarea "No, sorry about that. TenantCloud changed there interface to offer u"
type textarea "No, sorry about that. TenantCloud changed there interface to offer ut"
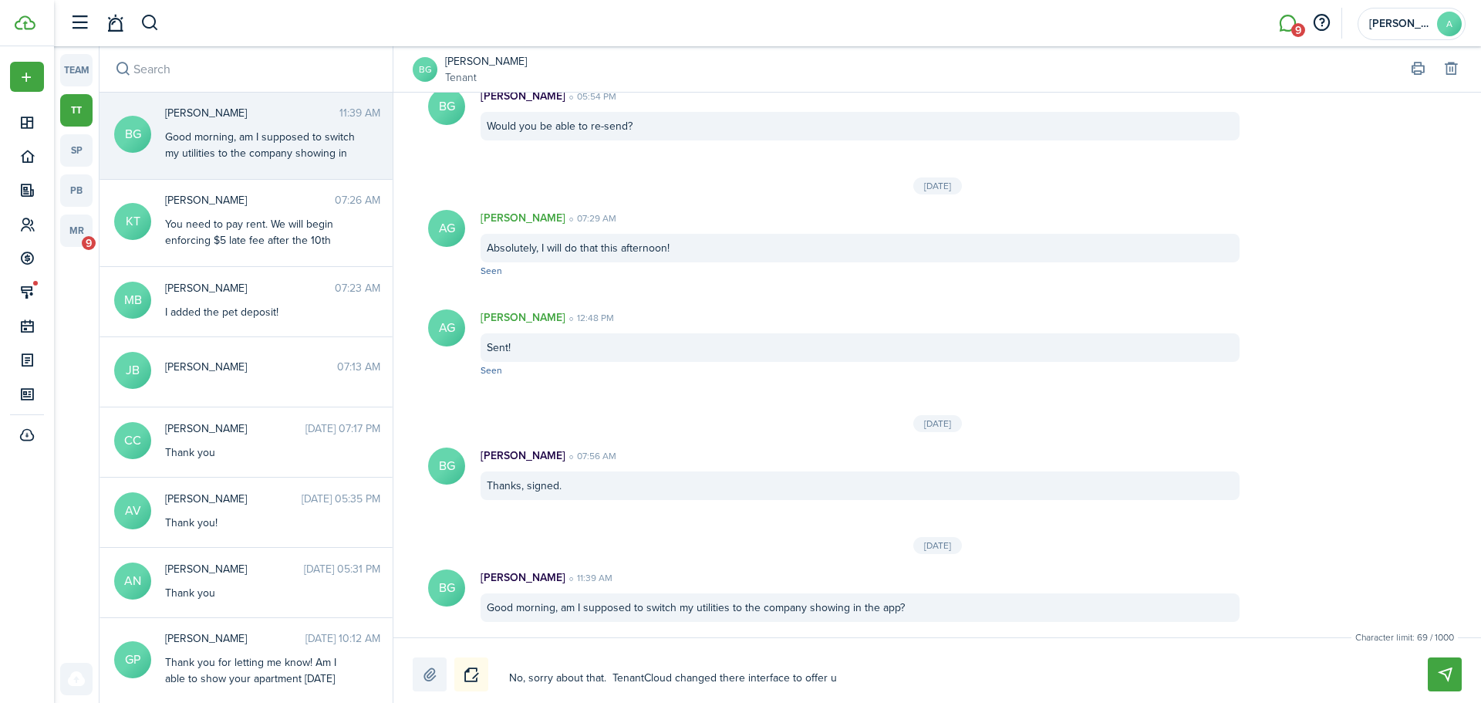
type textarea "No, sorry about that. TenantCloud changed there interface to offer ut"
type textarea "No, sorry about that. TenantCloud changed there interface to offer uti"
type textarea "No, sorry about that. TenantCloud changed there interface to offer util"
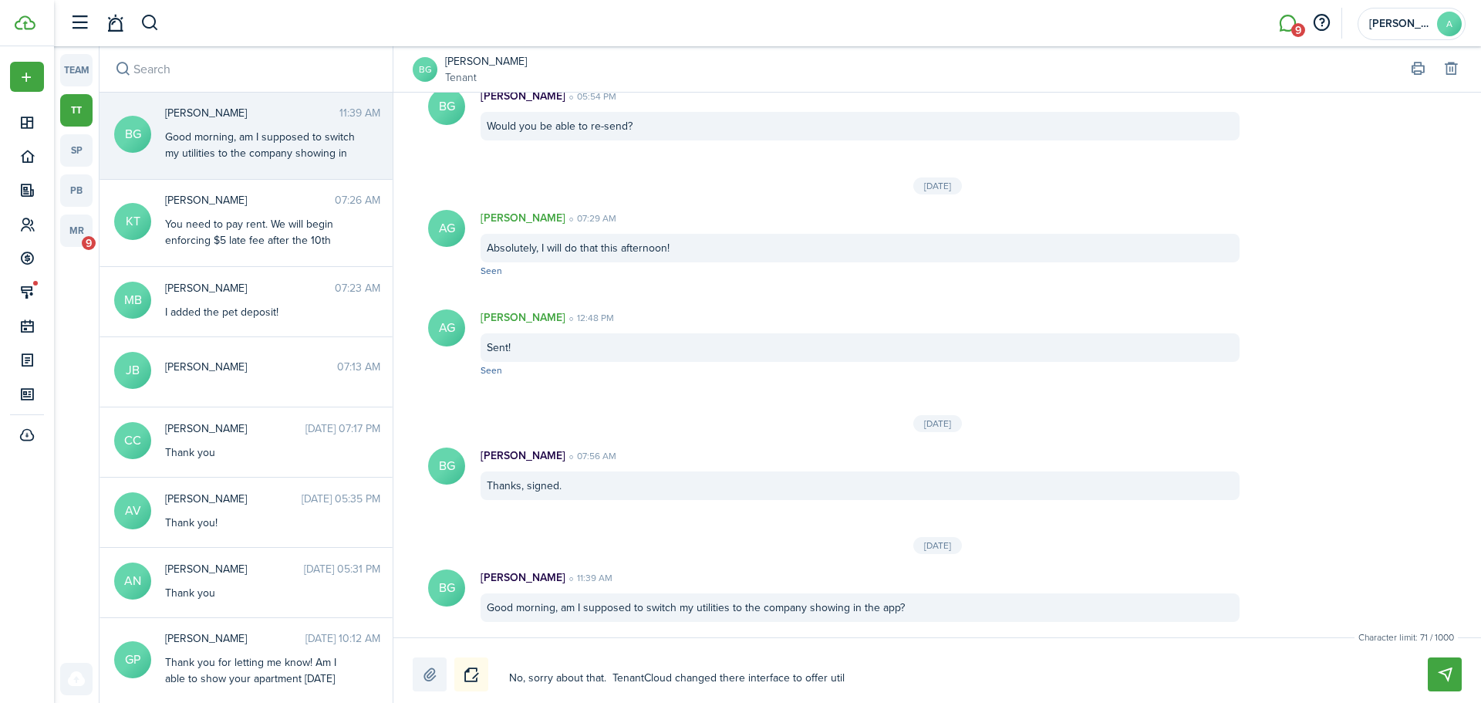
type textarea "No, sorry about that. TenantCloud changed there interface to offer utili"
type textarea "No, sorry about that. TenantCloud changed there interface to offer utilit"
type textarea "No, sorry about that. TenantCloud changed there interface to offer utiliti"
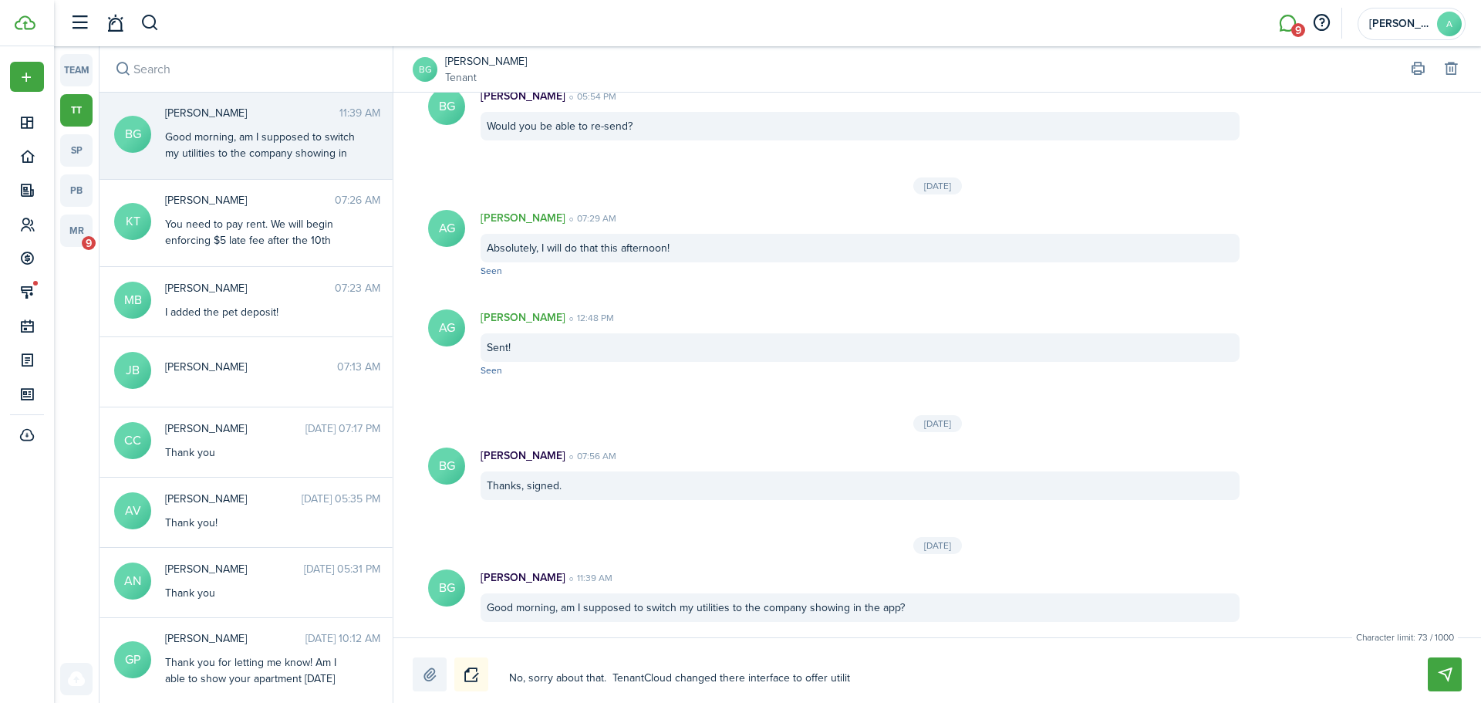
type textarea "No, sorry about that. TenantCloud changed there interface to offer utiliti"
type textarea "No, sorry about that. TenantCloud changed there interface to offer utilitie"
type textarea "No, sorry about that. TenantCloud changed there interface to offer utilities"
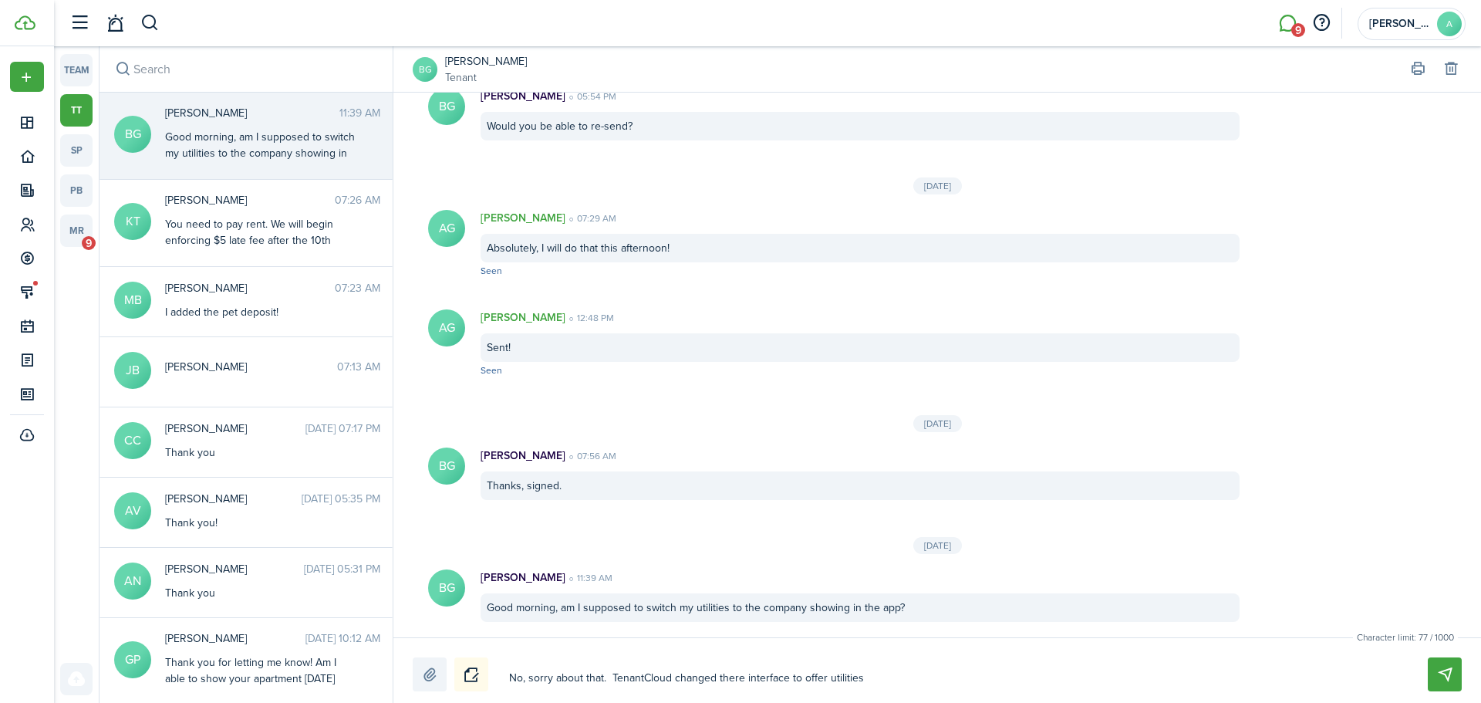
type textarea "No, sorry about that. TenantCloud changed there interface to offer utilities"
type textarea "No, sorry about that. TenantCloud changed there interface to offer utilities a"
type textarea "No, sorry about that. TenantCloud changed there interface to offer utilities an"
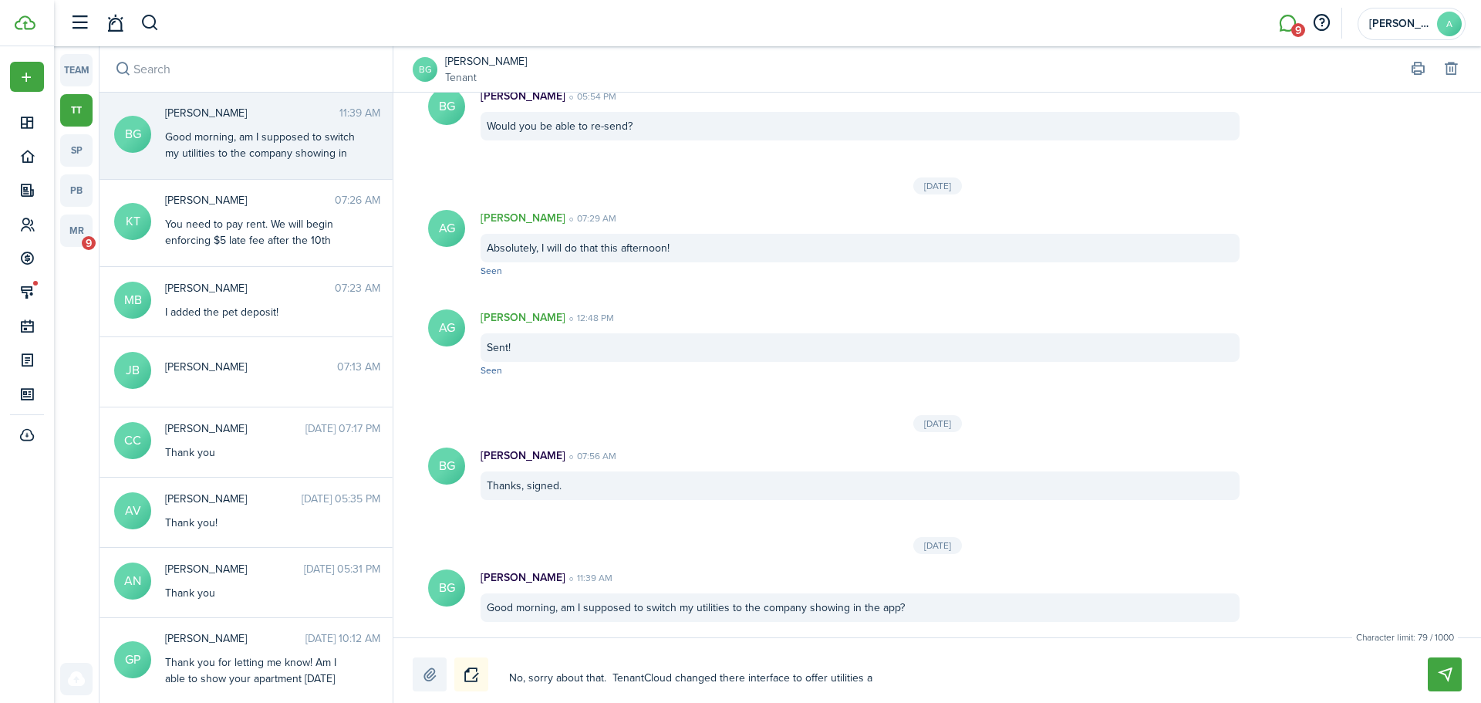
type textarea "No, sorry about that. TenantCloud changed there interface to offer utilities an"
type textarea "No, sorry about that. TenantCloud changed there interface to offer utilities a"
type textarea "No, sorry about that. TenantCloud changed there interface to offer utilities"
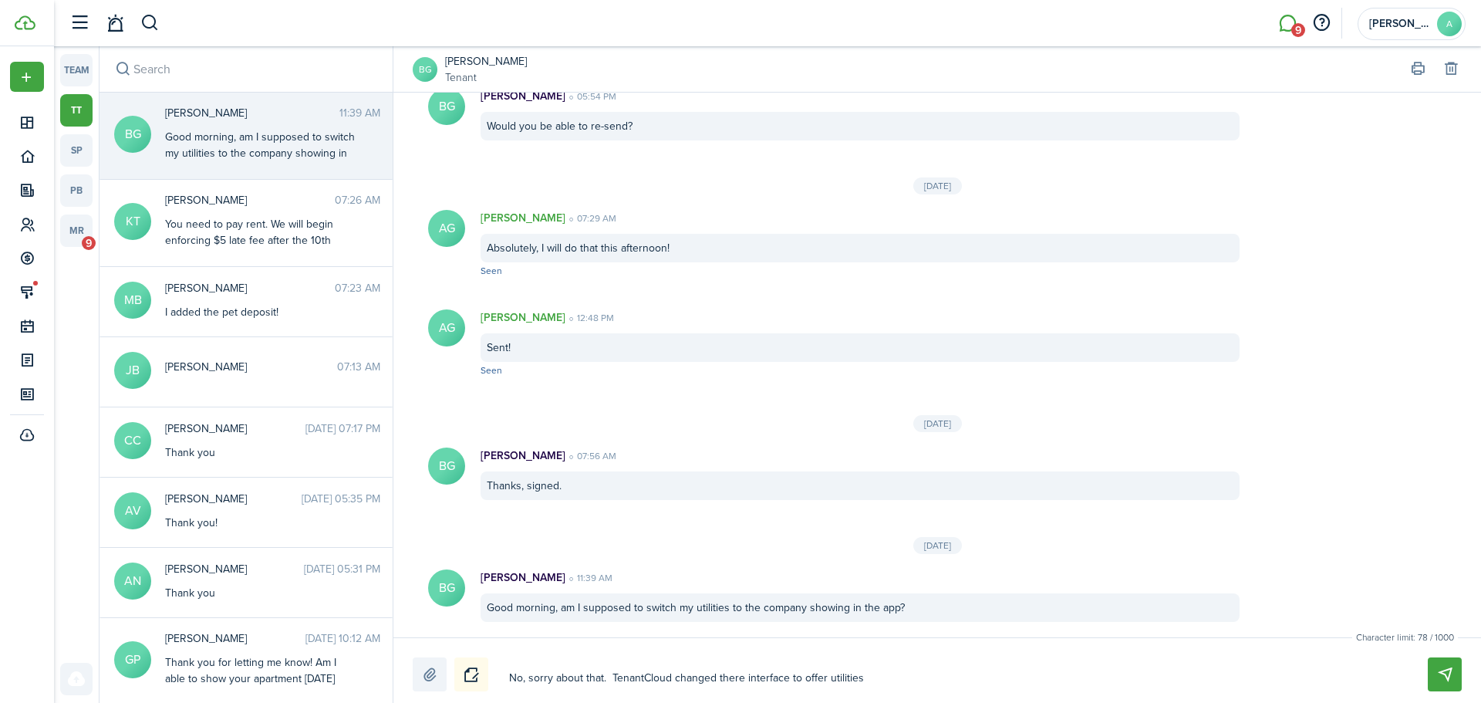
type textarea "No, sorry about that. TenantCloud changed there interface to offer utilities b"
type textarea "No, sorry about that. TenantCloud changed there interface to offer utilities bu"
type textarea "No, sorry about that. TenantCloud changed there interface to offer utilities but"
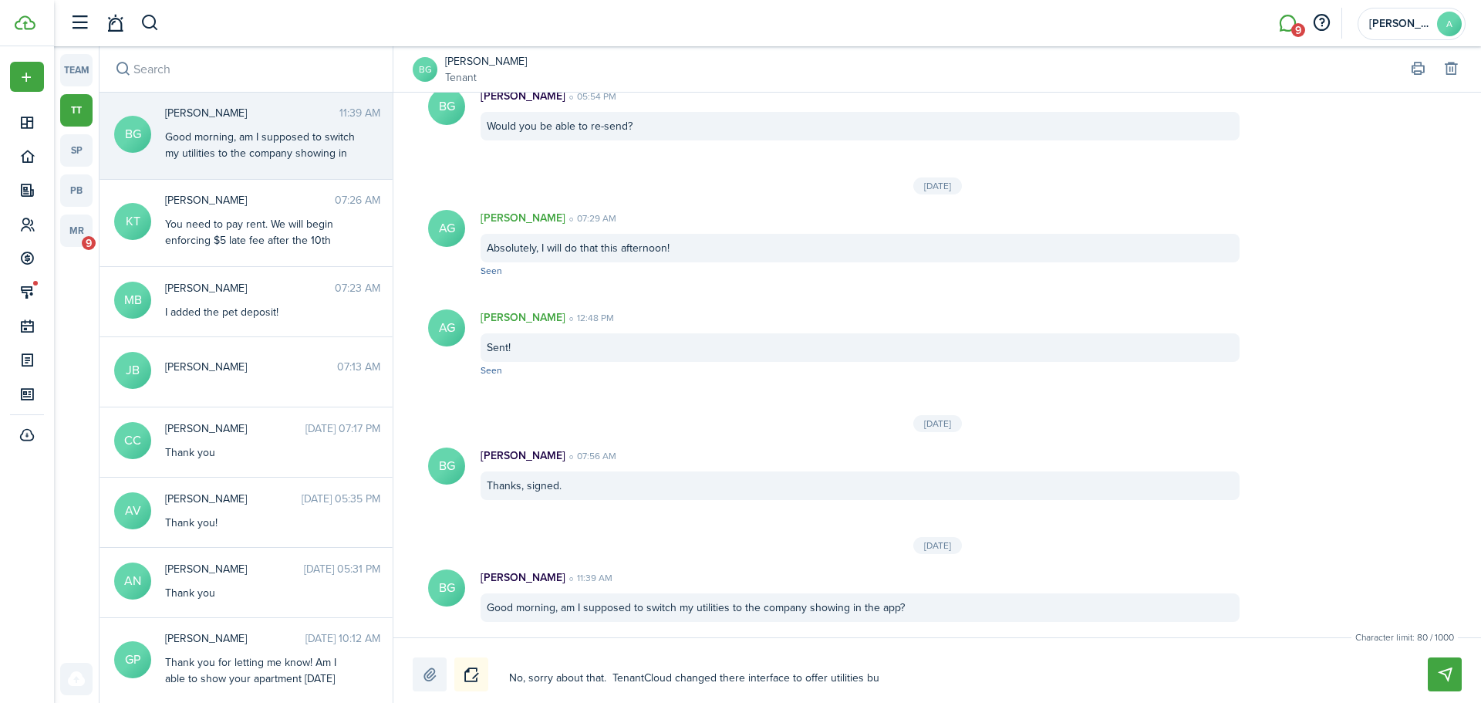
type textarea "No, sorry about that. TenantCloud changed there interface to offer utilities but"
type textarea "No, sorry about that. TenantCloud changed there interface to offer utilities bu…"
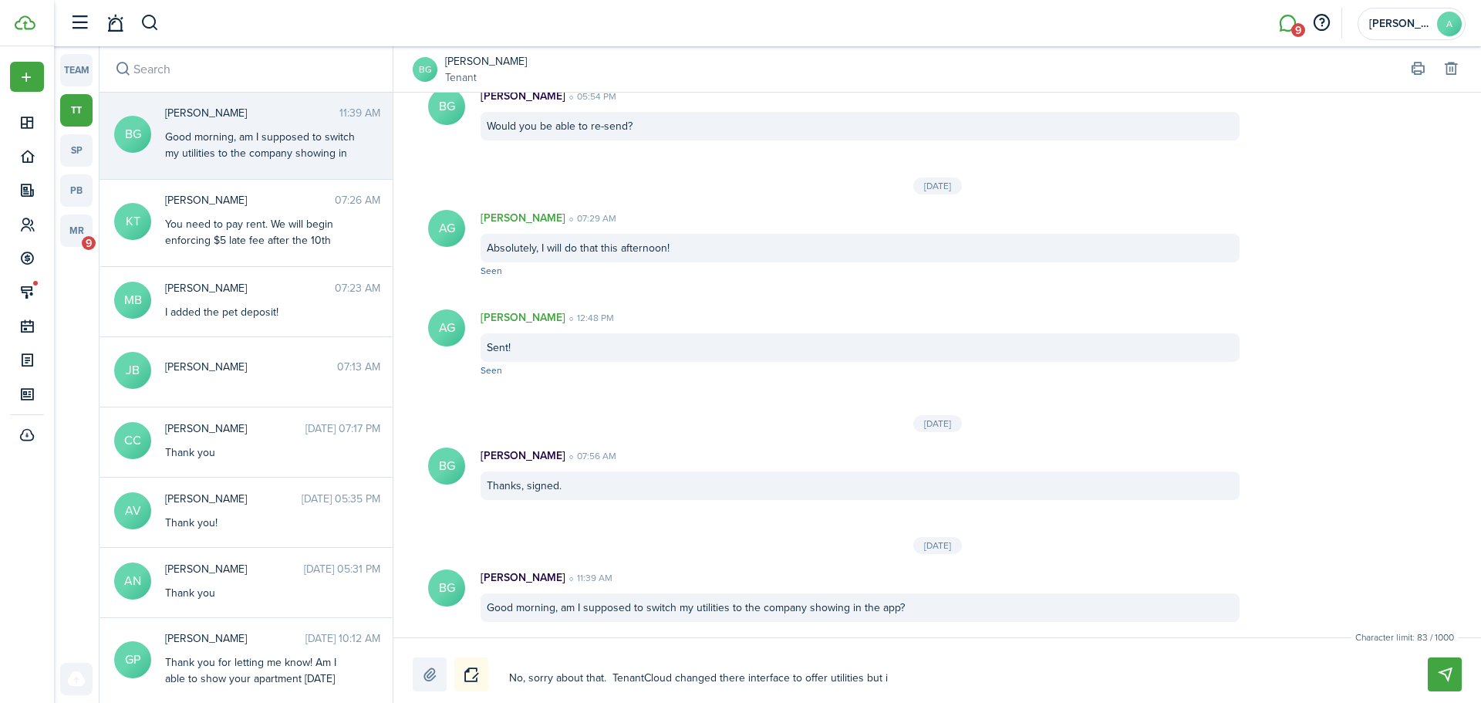
type textarea "No, sorry about that. TenantCloud changed there interface to offer utilities bu…"
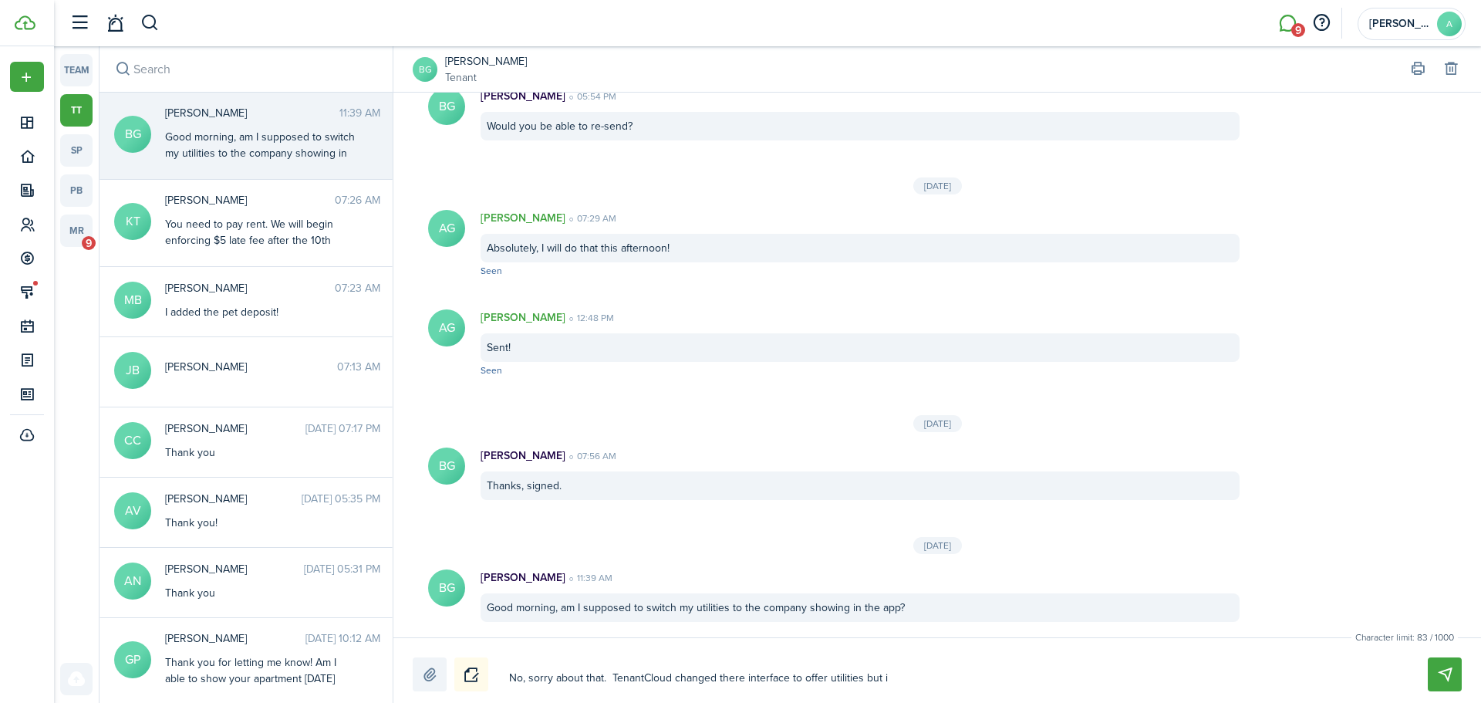
type textarea "No, sorry about that. TenantCloud changed there interface to offer utilities bu…"
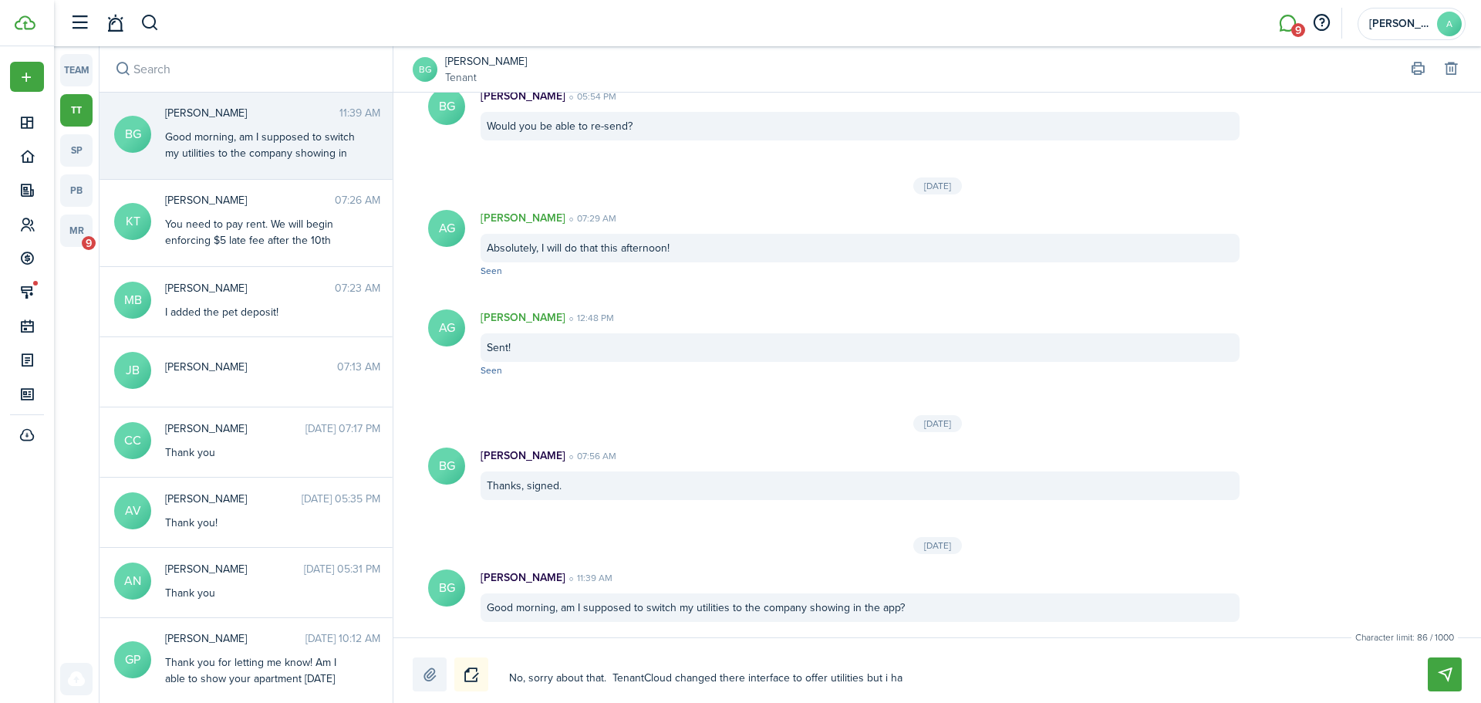
type textarea "No, sorry about that. TenantCloud changed there interface to offer utilities bu…"
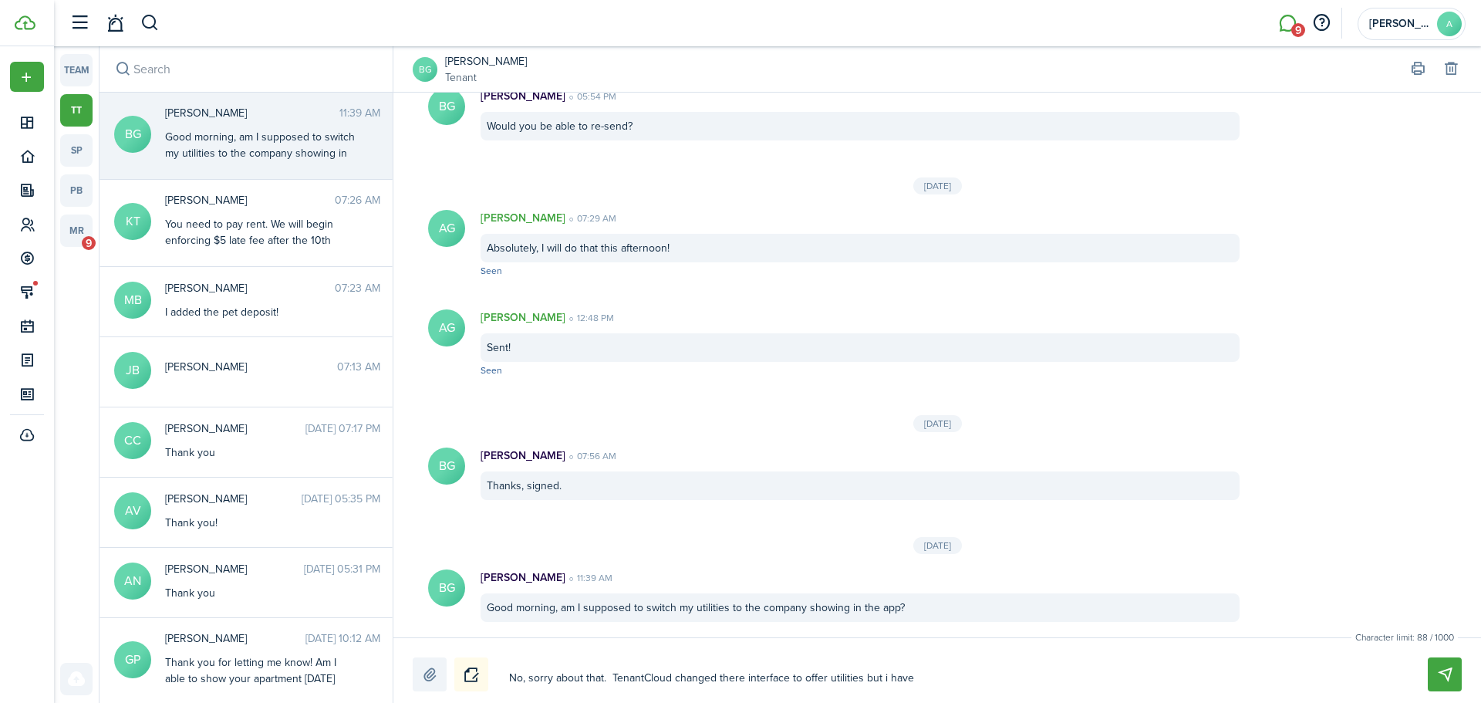
type textarea "No, sorry about that. TenantCloud changed there interface to offer utilities bu…"
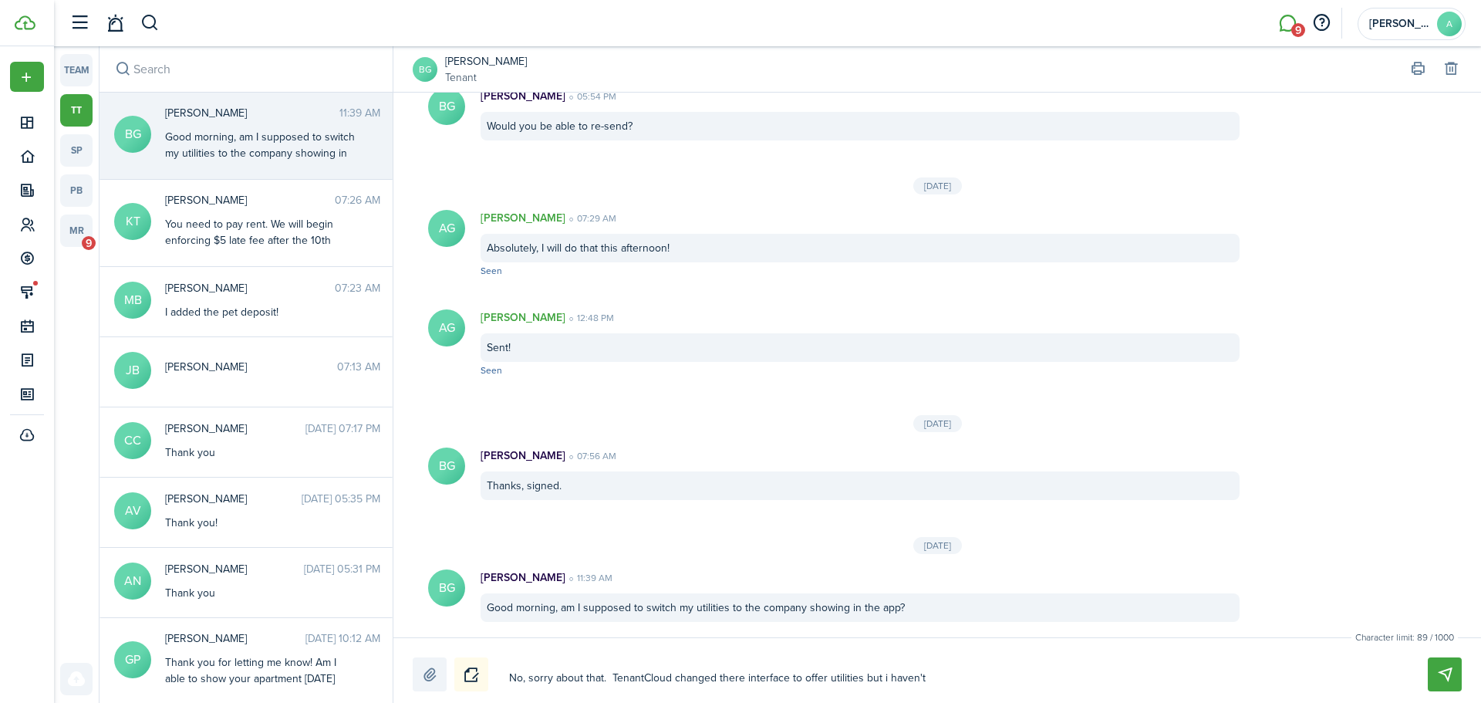
type textarea "No, sorry about that. TenantCloud changed there interface to offer utilities bu…"
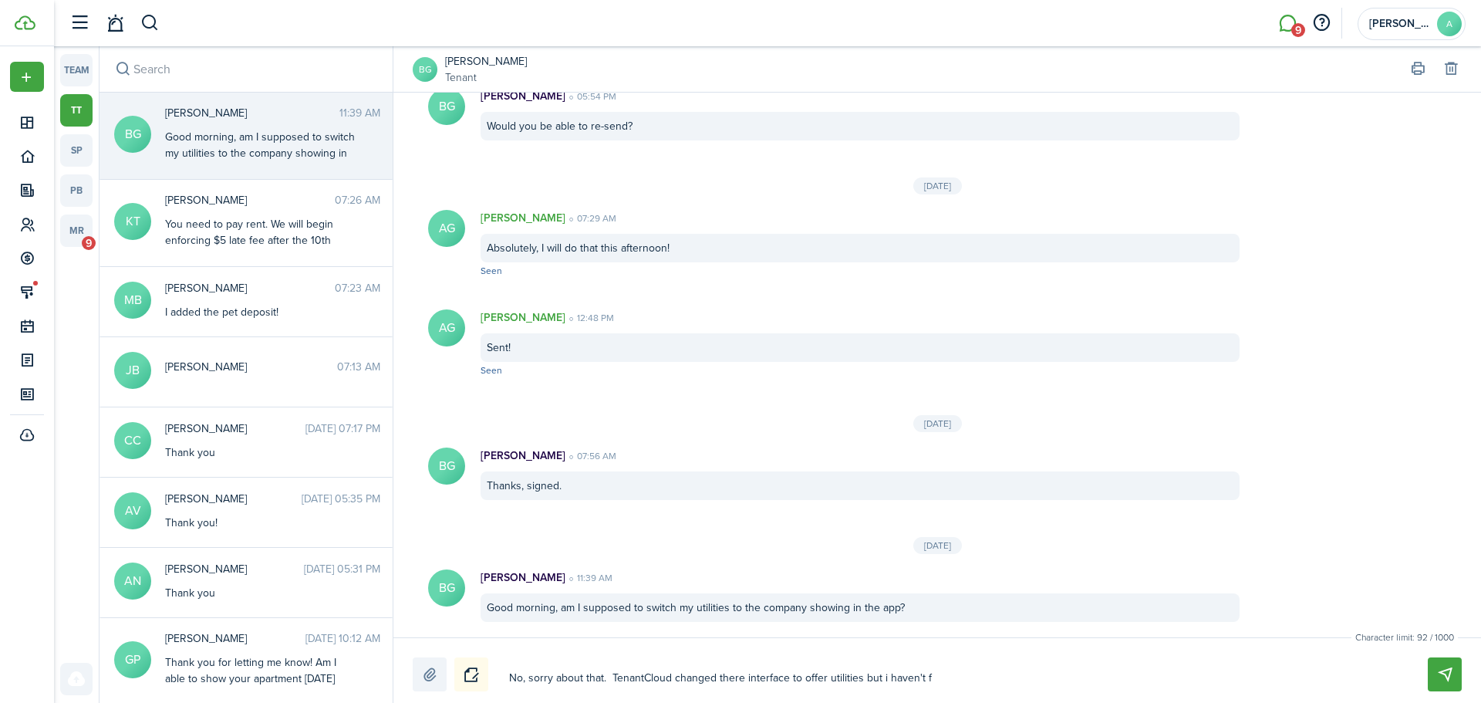
type textarea "No, sorry about that. TenantCloud changed there interface to offer utilities bu…"
